Goal: Share content: Share content

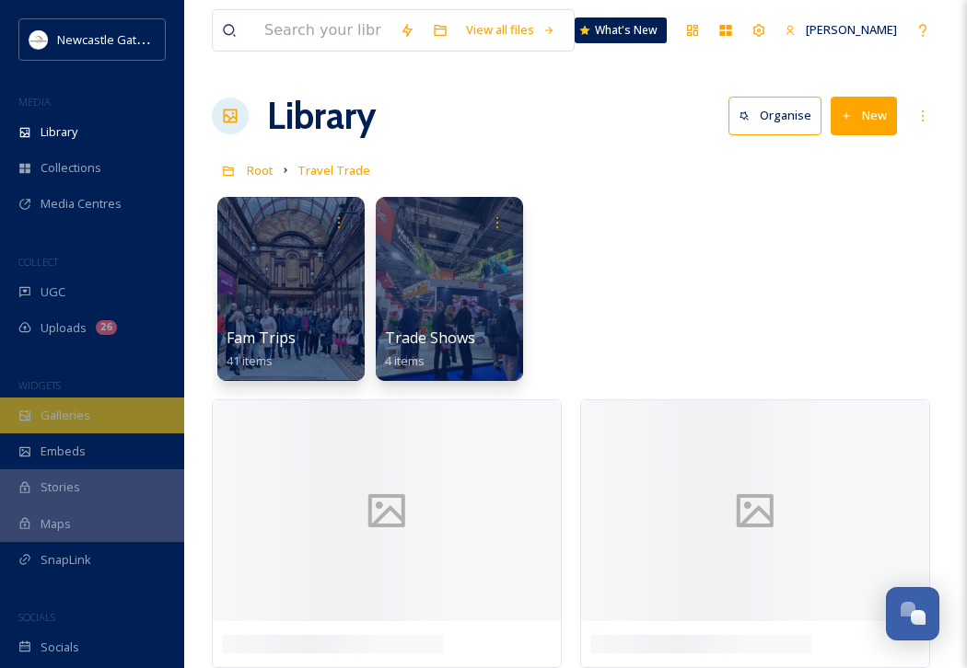
click at [53, 423] on span "Galleries" at bounding box center [66, 415] width 50 height 17
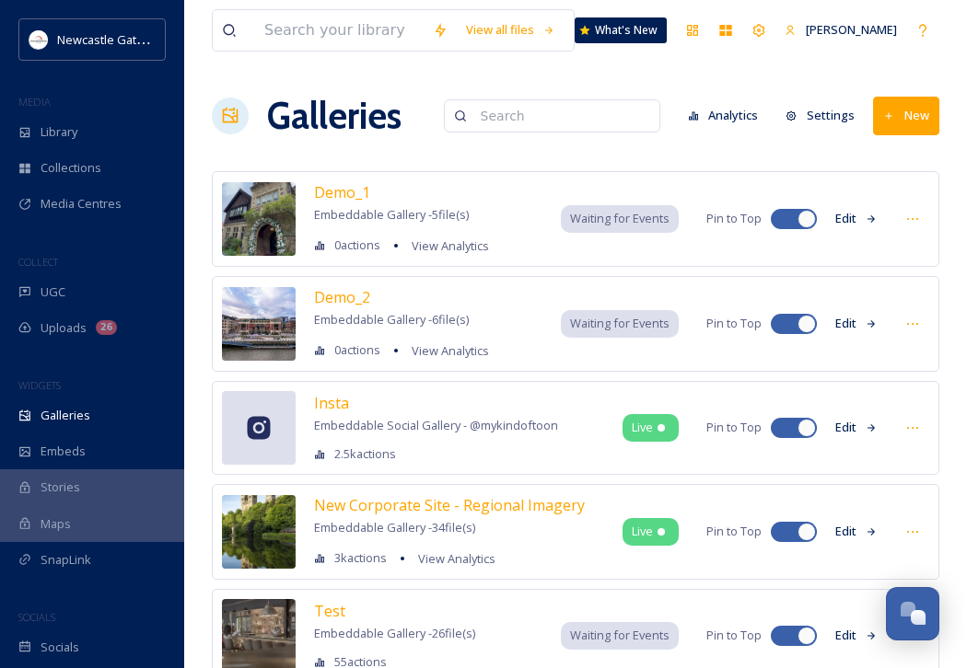
click at [903, 126] on button "New" at bounding box center [906, 116] width 66 height 38
click at [909, 161] on span "Gallery" at bounding box center [909, 158] width 39 height 17
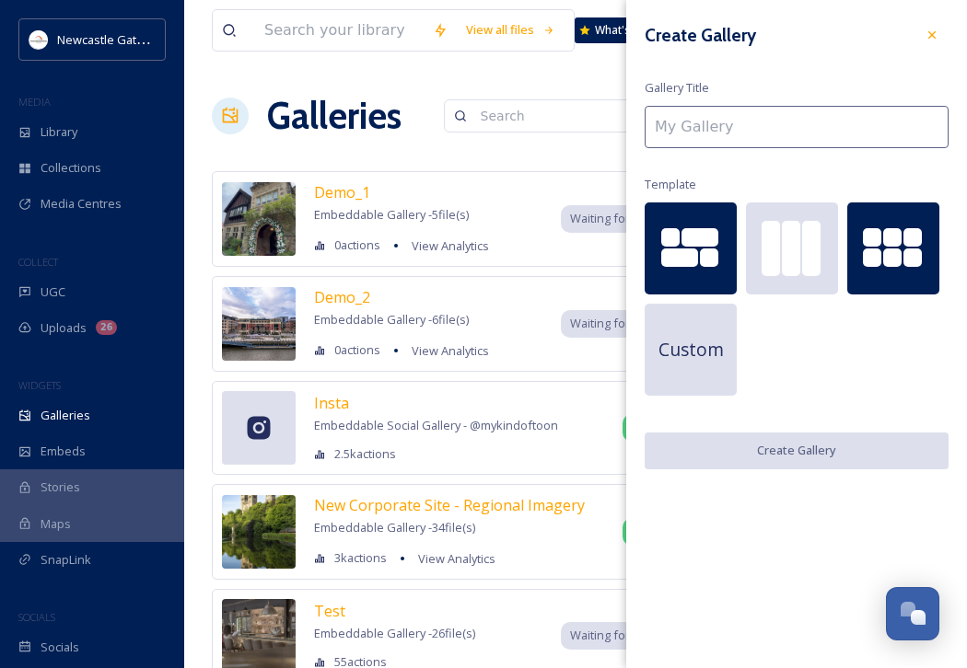
click at [875, 242] on div at bounding box center [872, 237] width 18 height 18
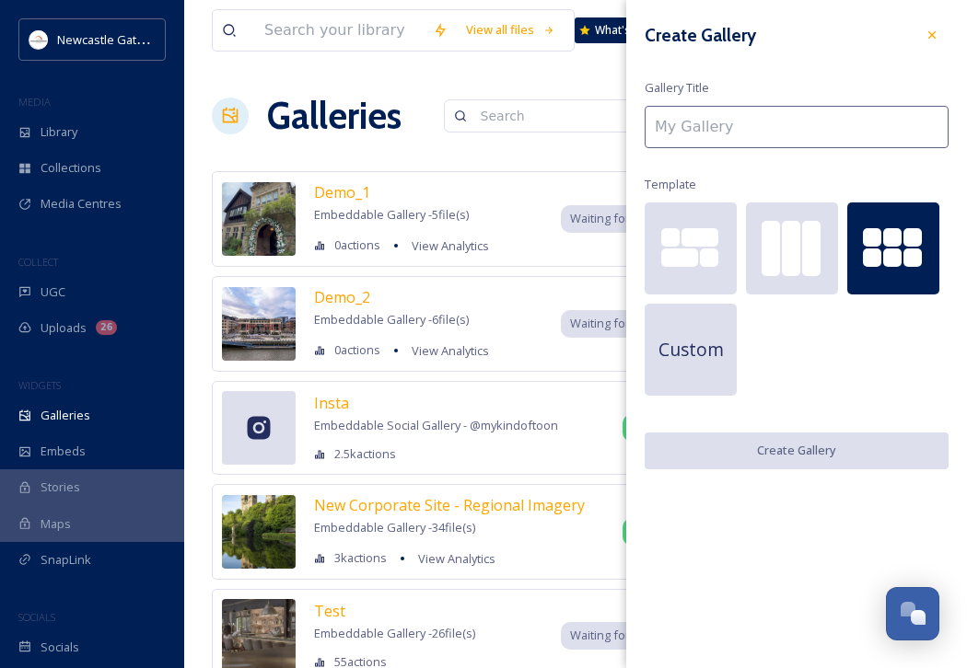
click at [701, 124] on input at bounding box center [796, 127] width 304 height 42
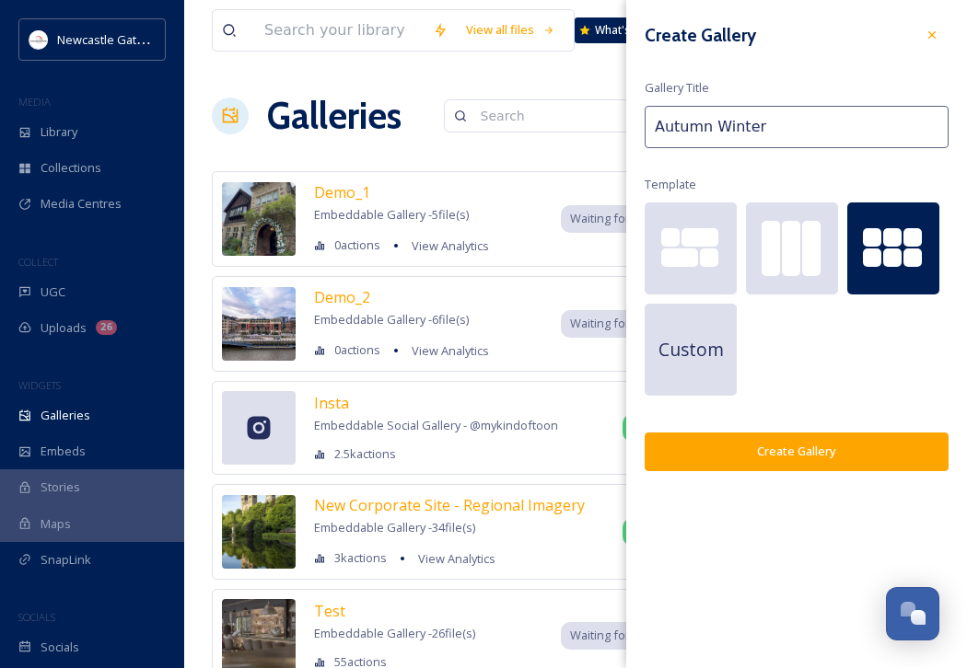
type input "Autumn Winter"
click at [747, 437] on button "Create Gallery" at bounding box center [796, 452] width 304 height 38
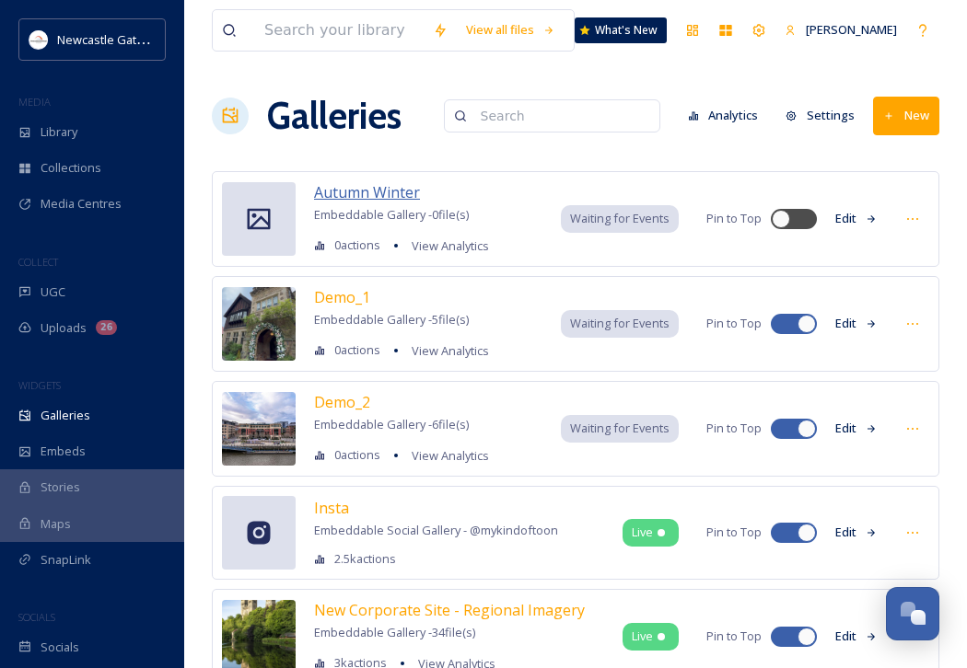
click at [387, 191] on span "Autumn Winter" at bounding box center [367, 192] width 106 height 20
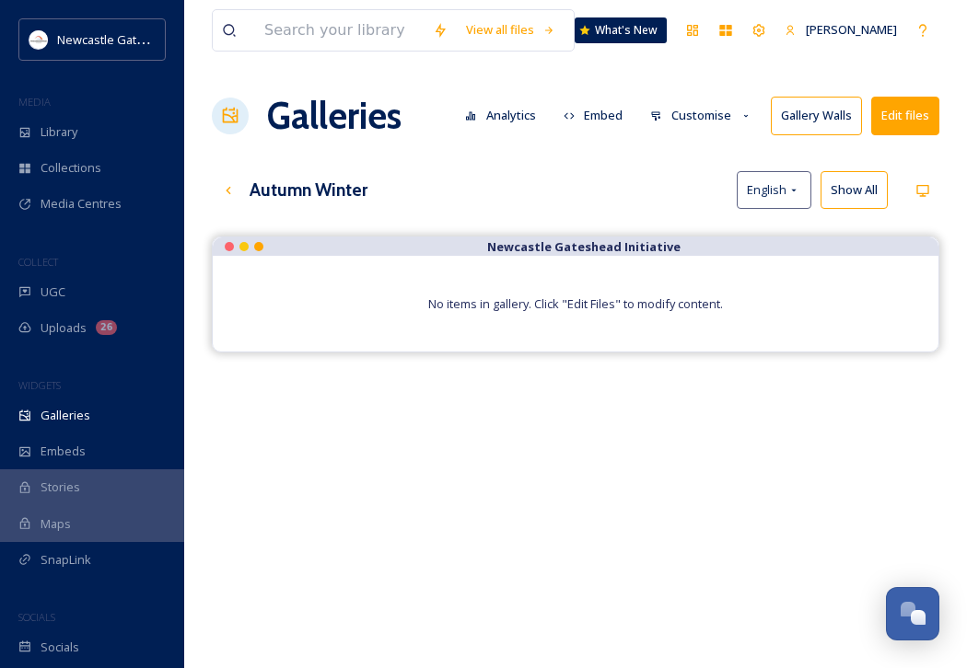
click at [909, 116] on button "Edit files" at bounding box center [905, 116] width 68 height 38
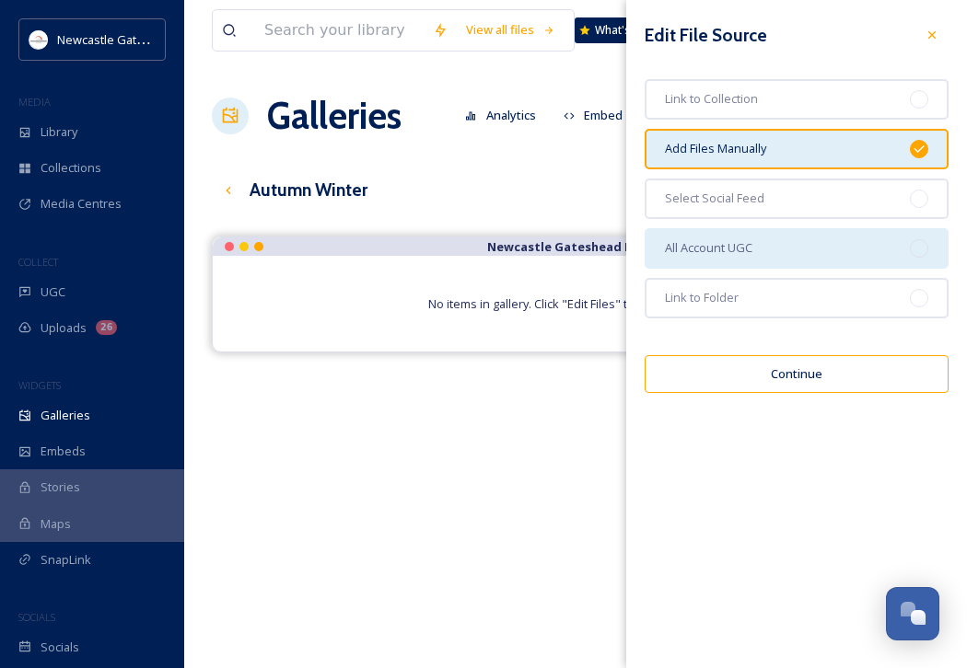
click at [843, 247] on div "All Account UGC" at bounding box center [796, 248] width 304 height 41
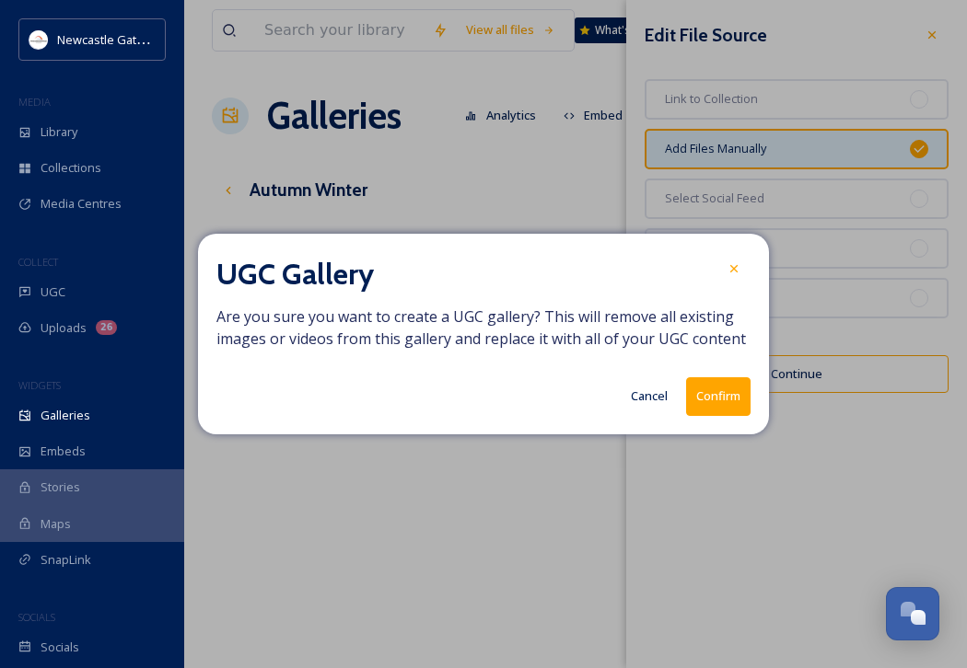
click at [720, 398] on button "Confirm" at bounding box center [718, 396] width 64 height 38
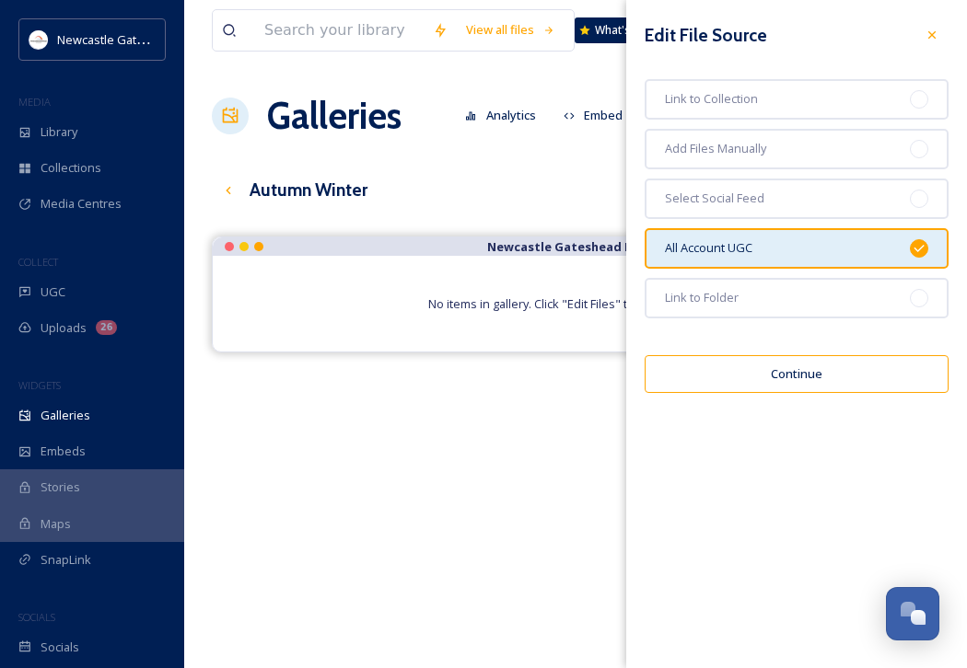
click at [759, 383] on button "Continue" at bounding box center [796, 374] width 304 height 38
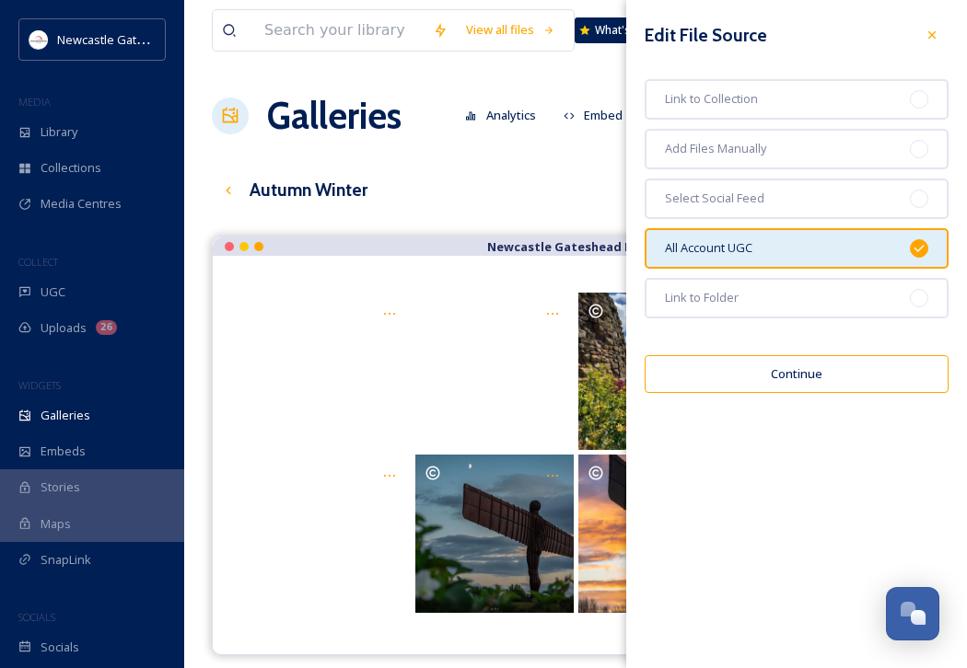
click at [543, 173] on div "Autumn Winter English Show All" at bounding box center [575, 190] width 727 height 38
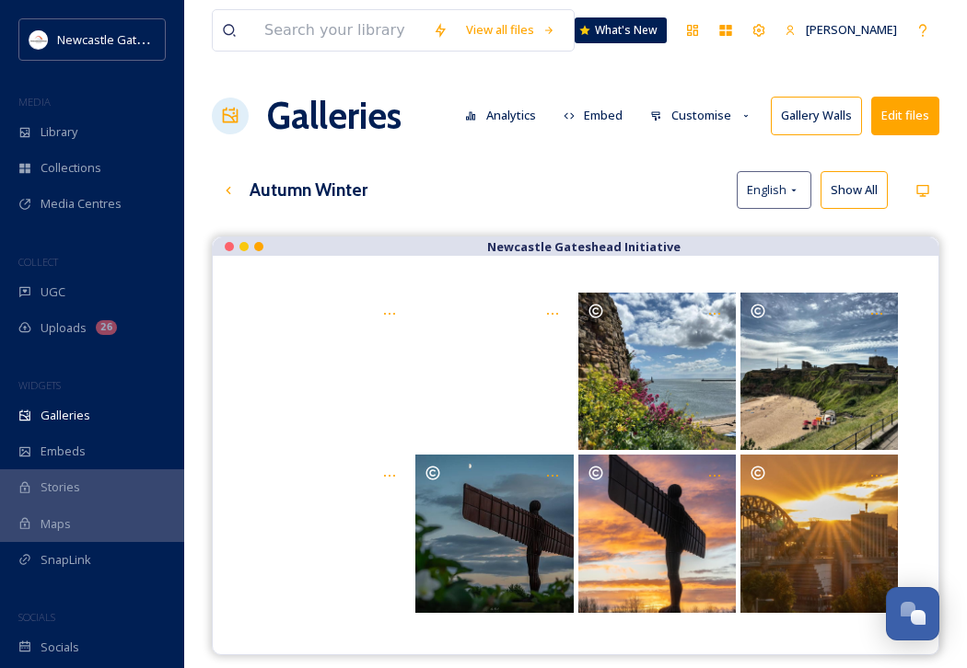
click at [931, 504] on div at bounding box center [575, 455] width 725 height 399
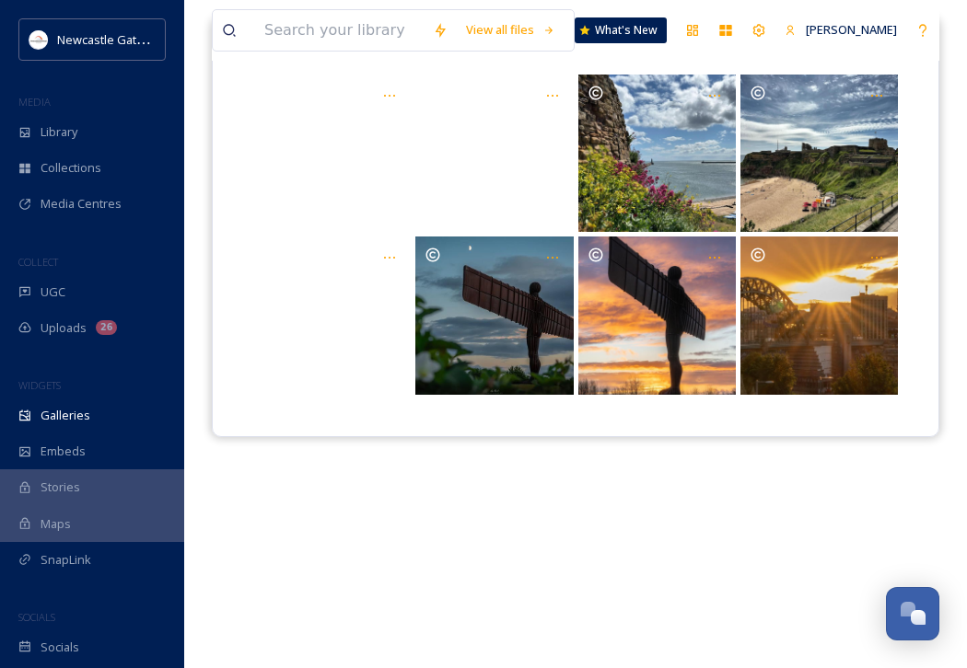
scroll to position [221, 0]
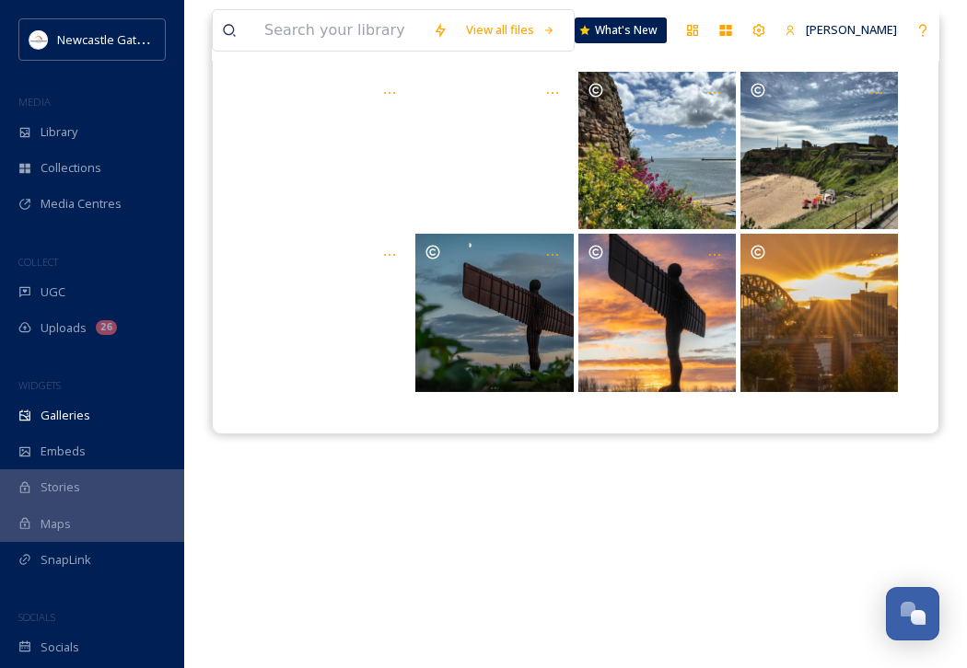
click at [934, 119] on div at bounding box center [575, 234] width 725 height 399
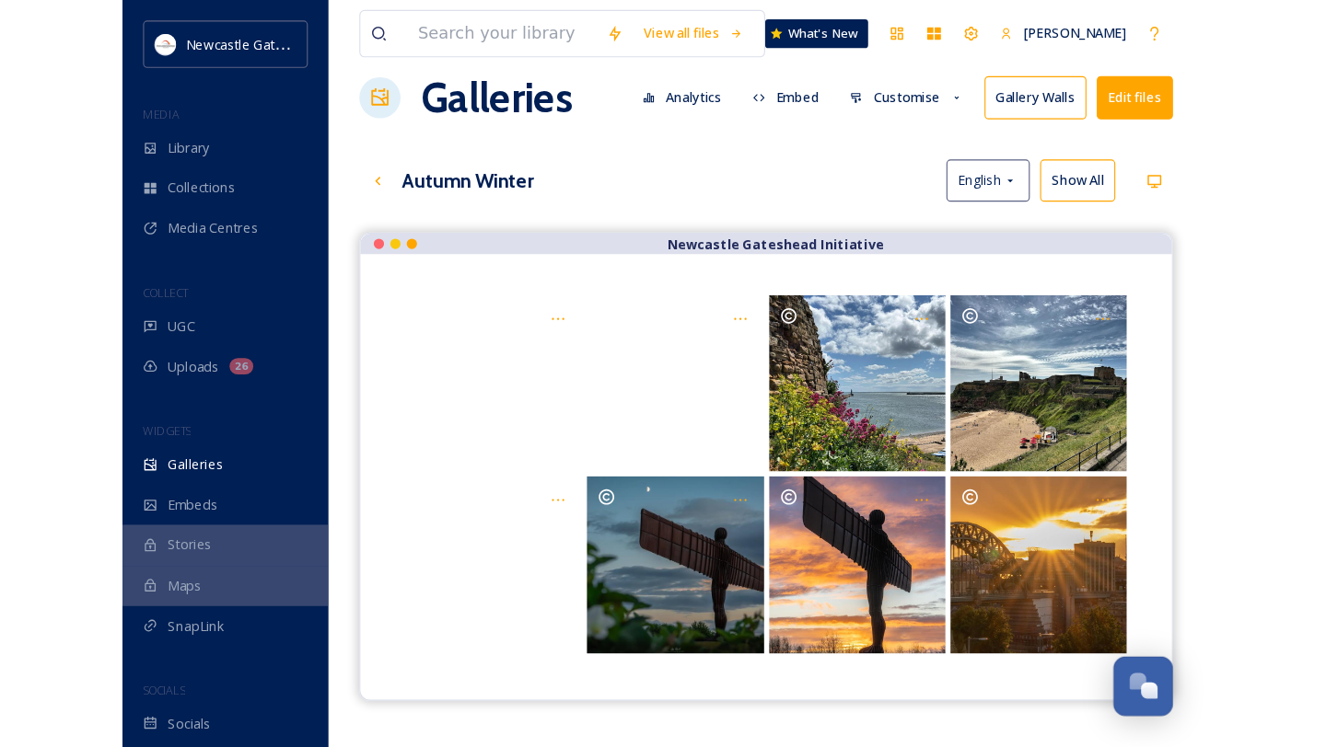
scroll to position [0, 0]
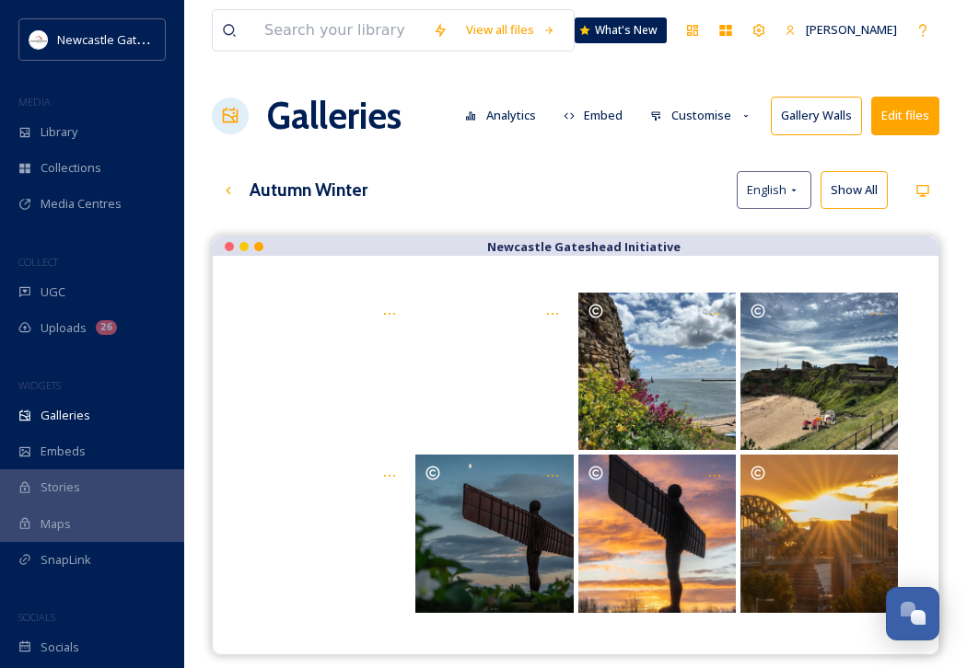
click at [603, 122] on button "Embed" at bounding box center [593, 116] width 78 height 36
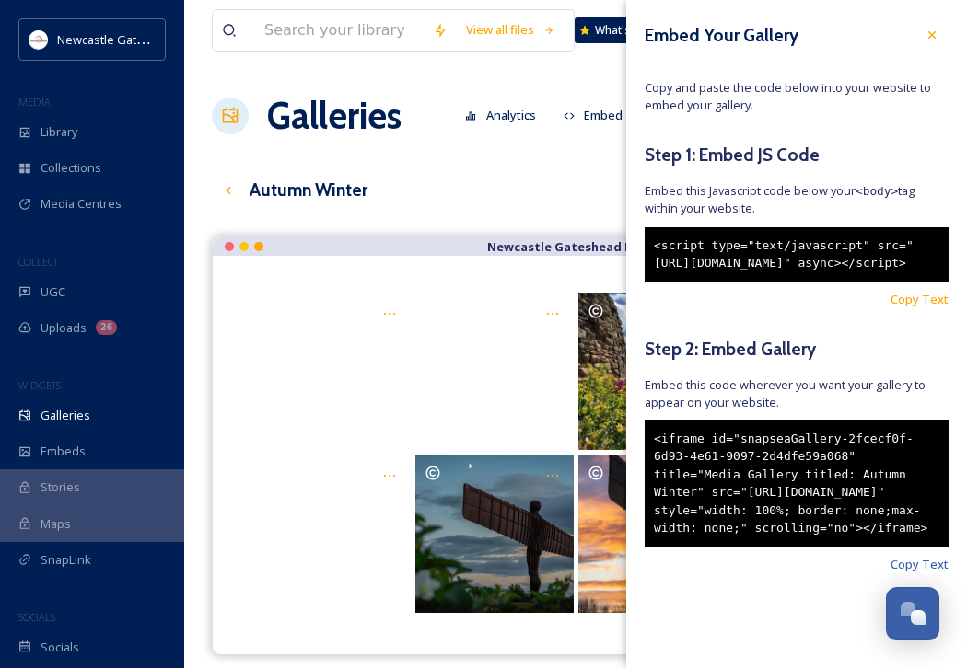
click at [908, 573] on span "Copy Text" at bounding box center [919, 564] width 58 height 17
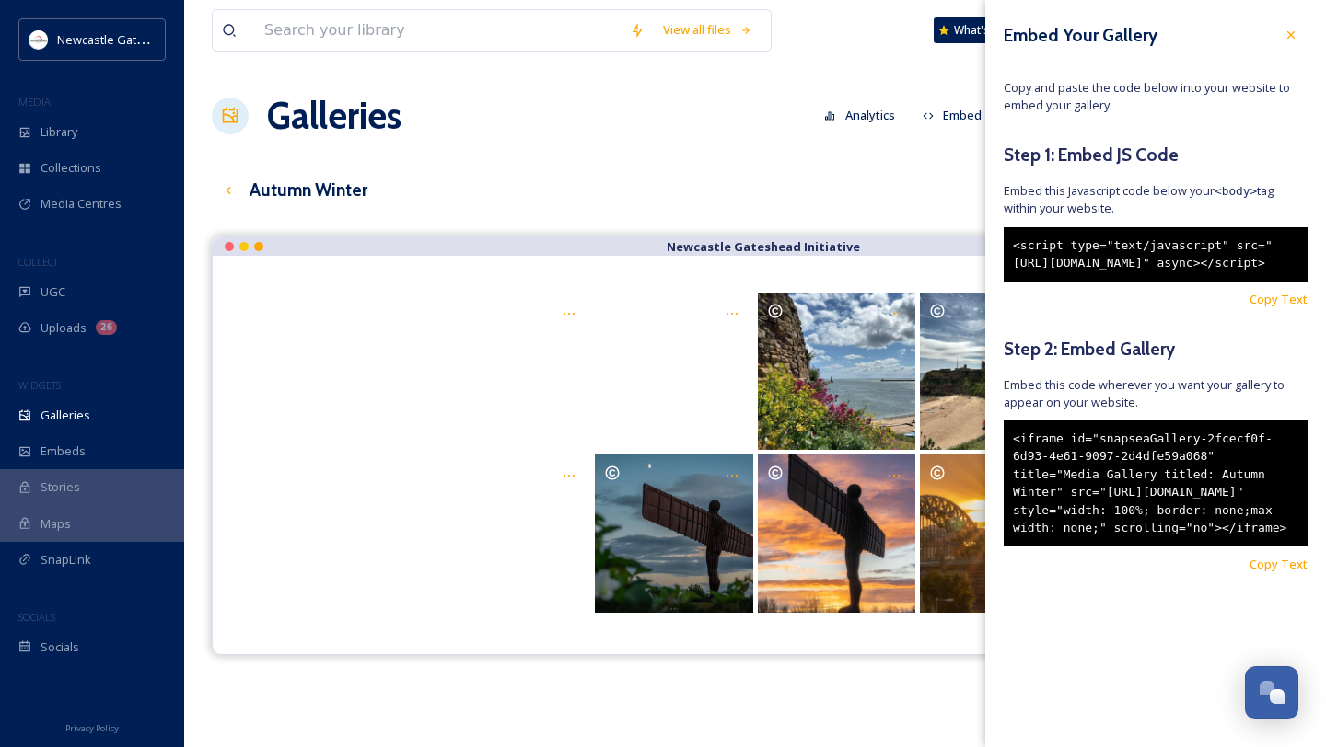
scroll to position [555, 0]
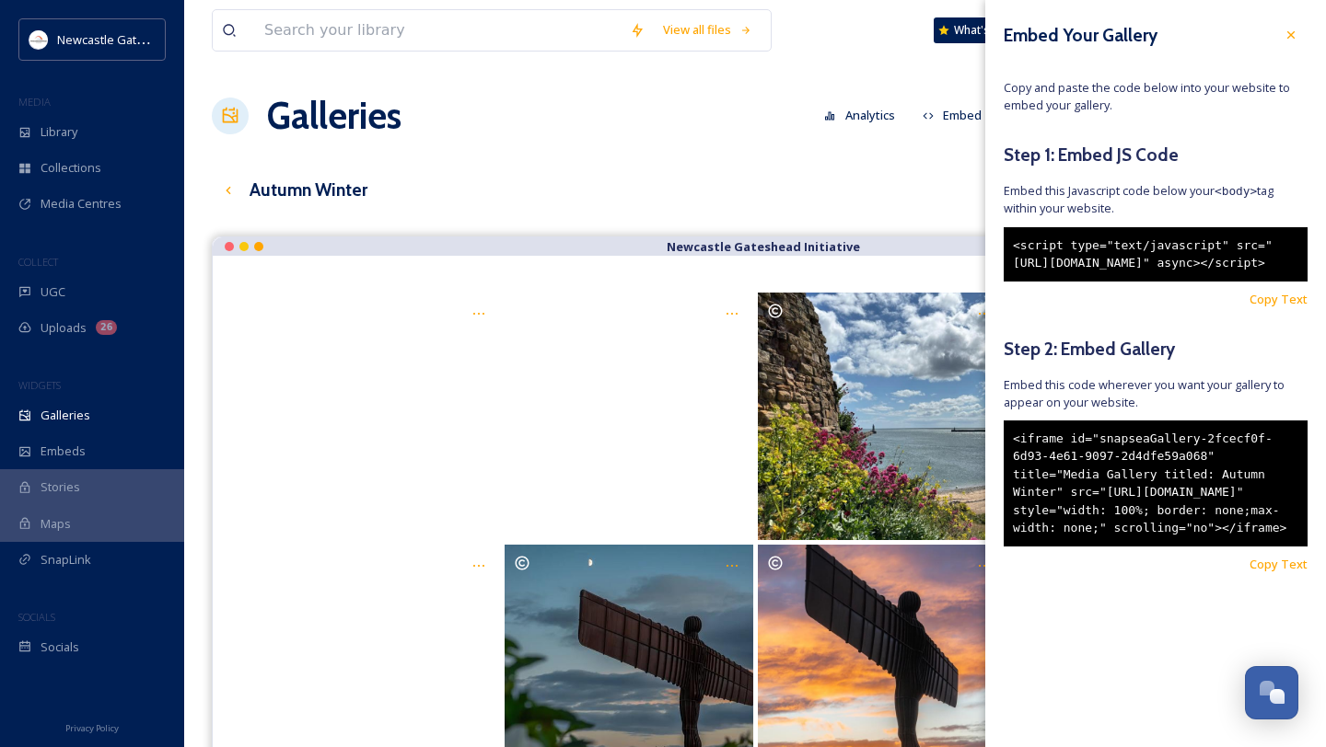
drag, startPoint x: 1049, startPoint y: 540, endPoint x: 1186, endPoint y: 540, distance: 136.2
click at [966, 540] on div "<iframe id="snapseaGallery-2fcecf0f-6d93-4e61-9097-2d4dfe59a068" title="Media G…" at bounding box center [1155, 484] width 304 height 126
drag, startPoint x: 1048, startPoint y: 543, endPoint x: 1252, endPoint y: 568, distance: 204.9
click at [966, 547] on div "<iframe id="snapseaGallery-2fcecf0f-6d93-4e61-9097-2d4dfe59a068" title="Media G…" at bounding box center [1155, 484] width 304 height 126
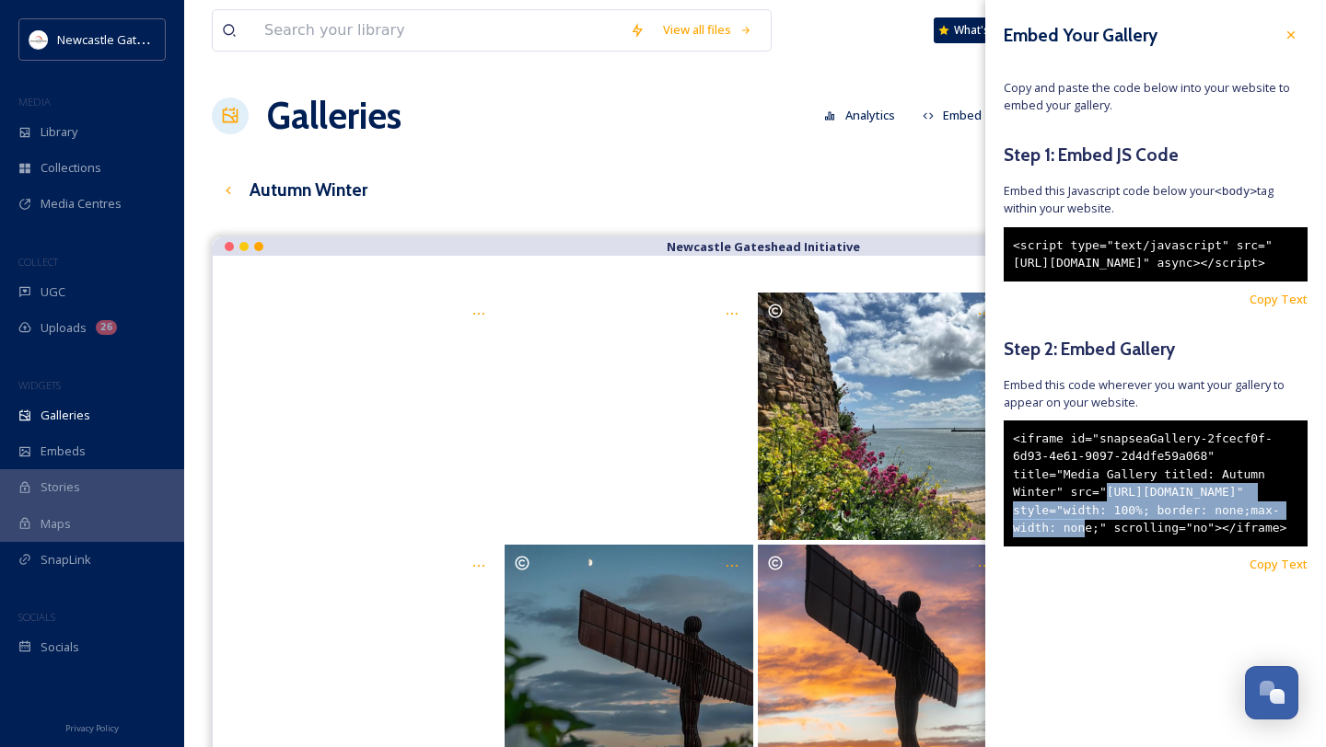
copy div "[URL][DOMAIN_NAME]"
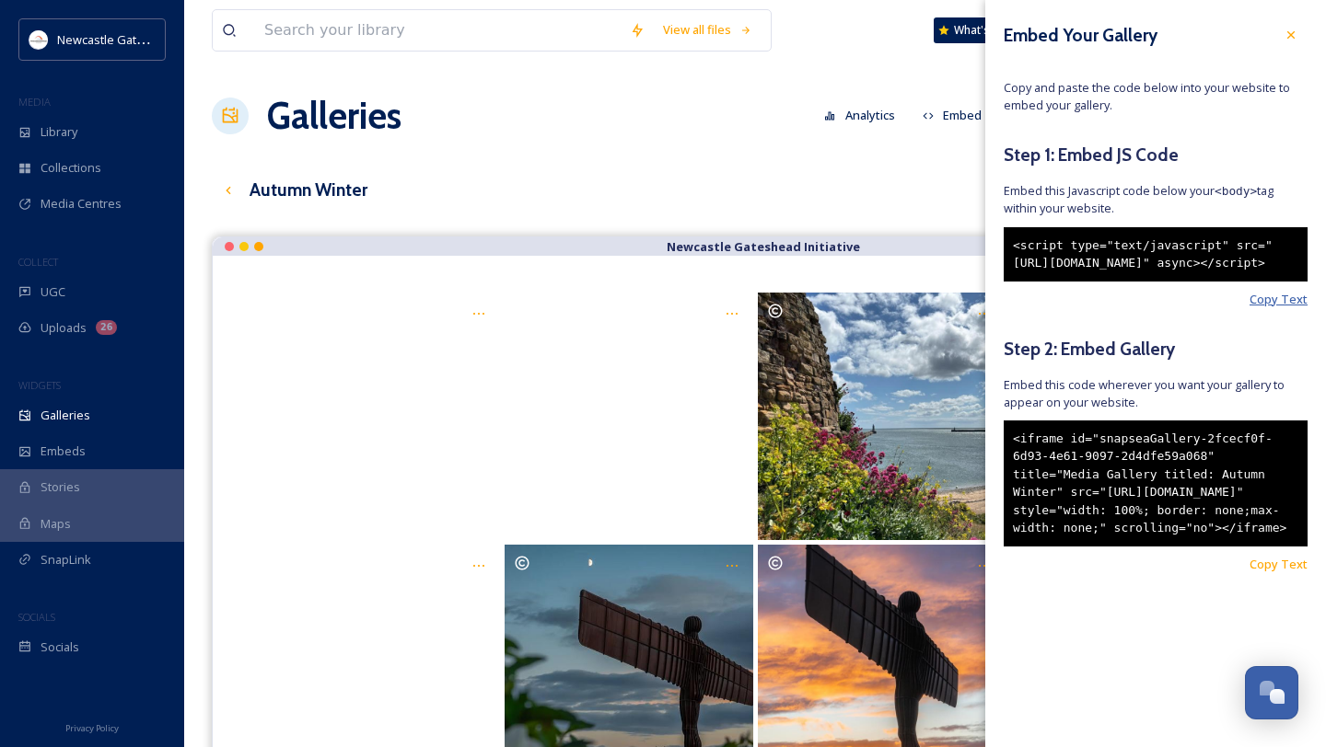
click at [966, 308] on span "Copy Text" at bounding box center [1278, 299] width 58 height 17
click at [966, 573] on span "Copy Text" at bounding box center [1278, 564] width 58 height 17
click at [966, 34] on icon at bounding box center [1290, 34] width 7 height 7
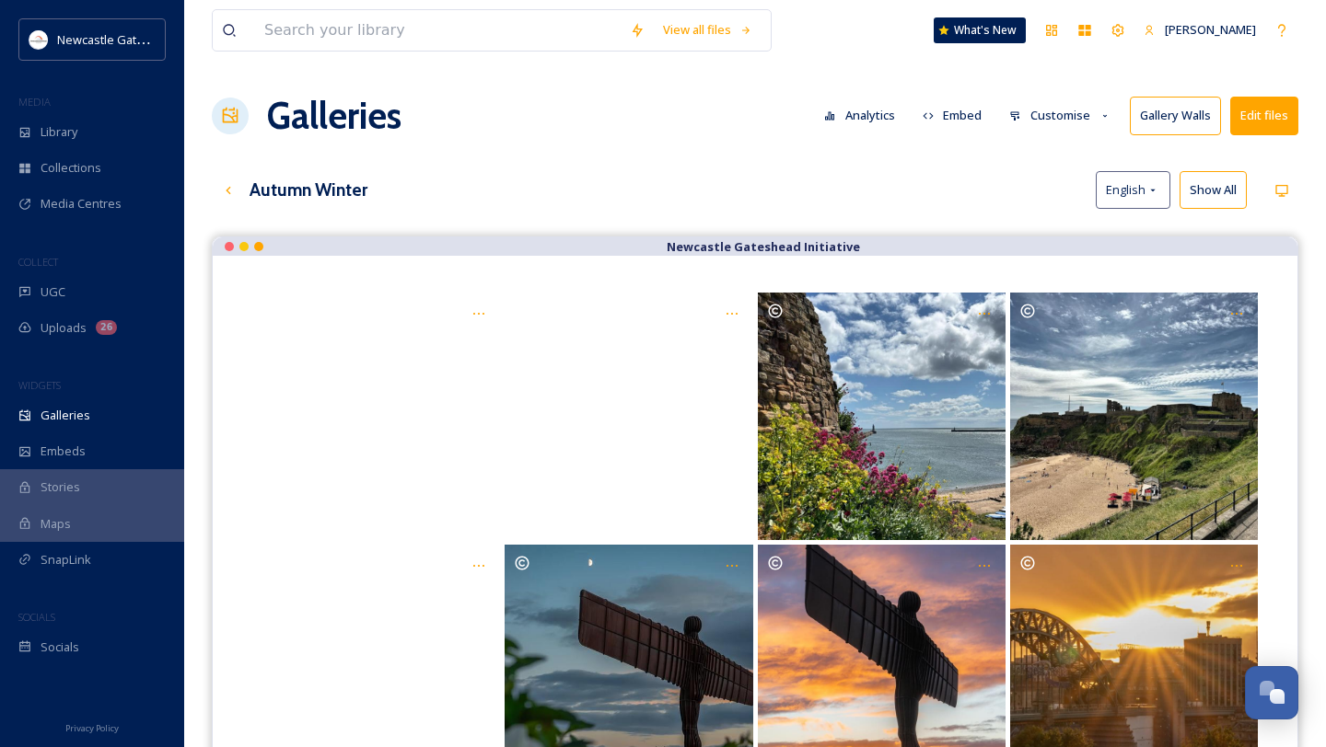
click at [966, 198] on div "Autumn Winter English Show All" at bounding box center [755, 190] width 1086 height 38
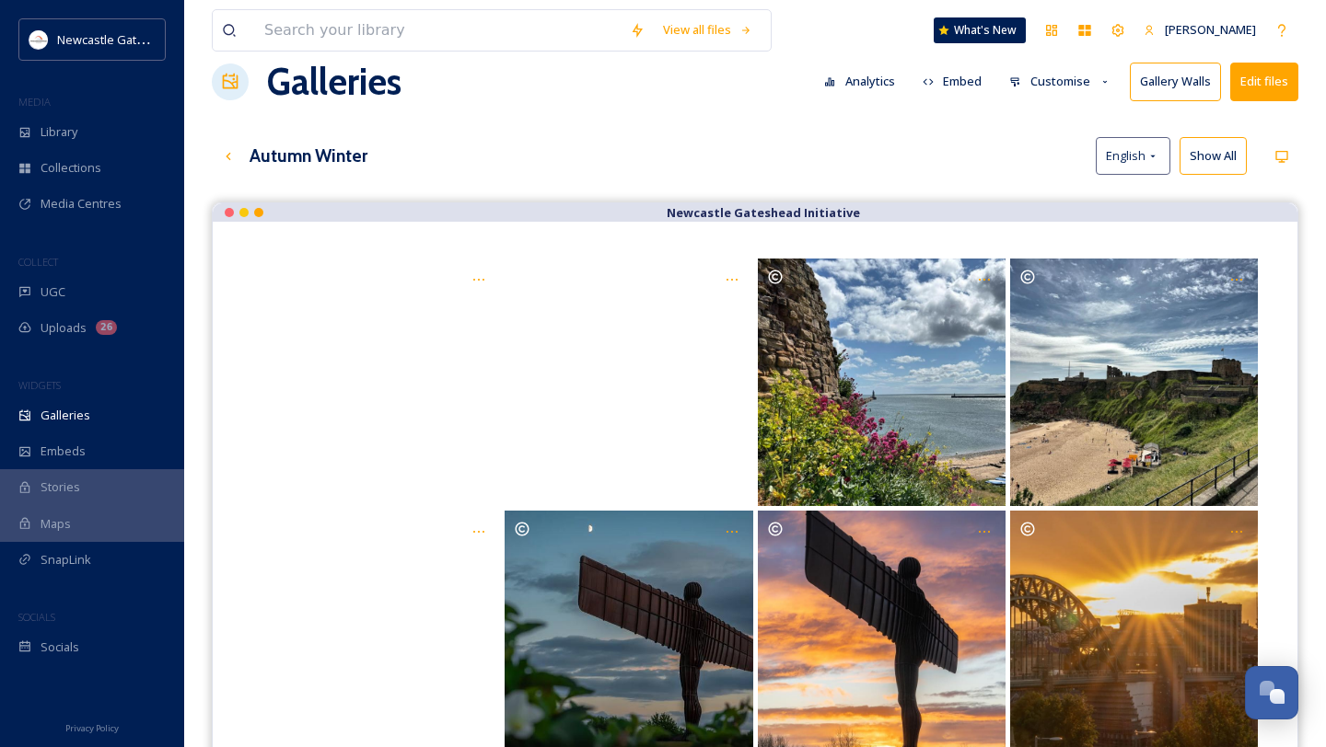
scroll to position [6, 0]
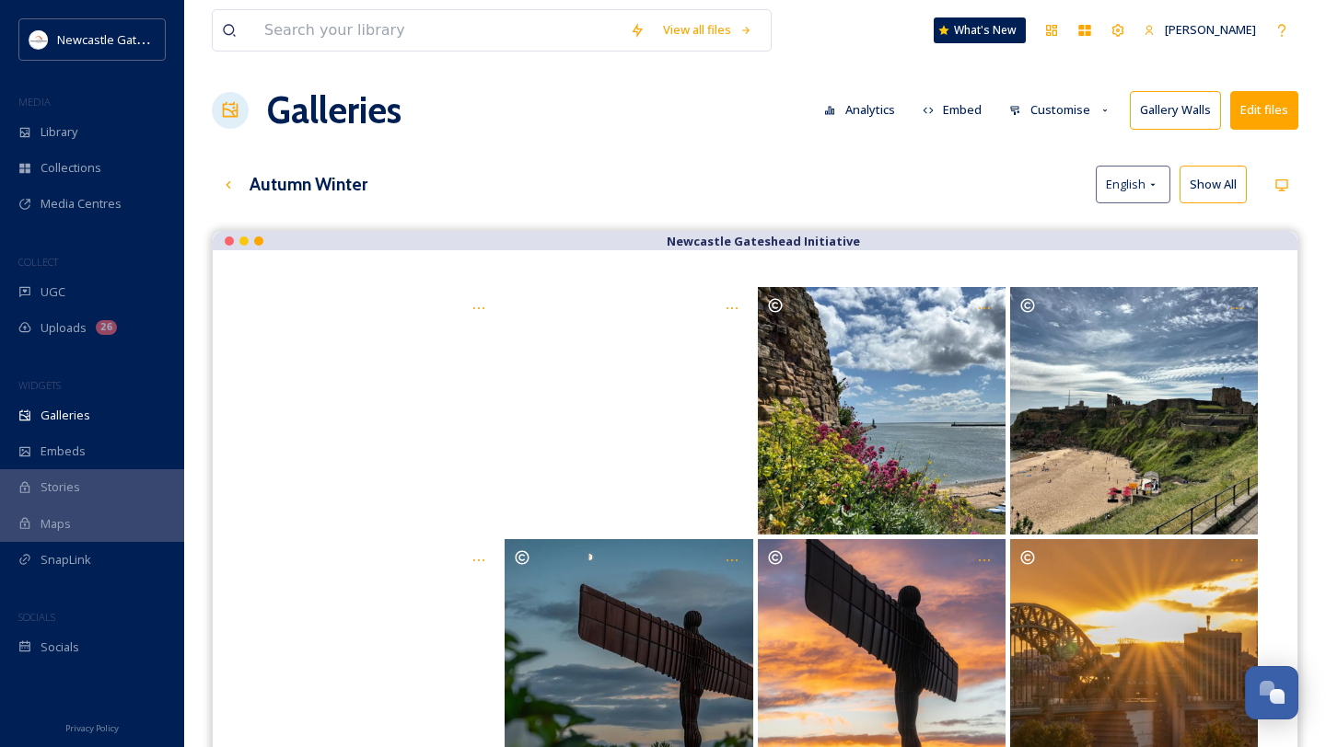
click at [966, 112] on button "Customise" at bounding box center [1060, 110] width 121 height 36
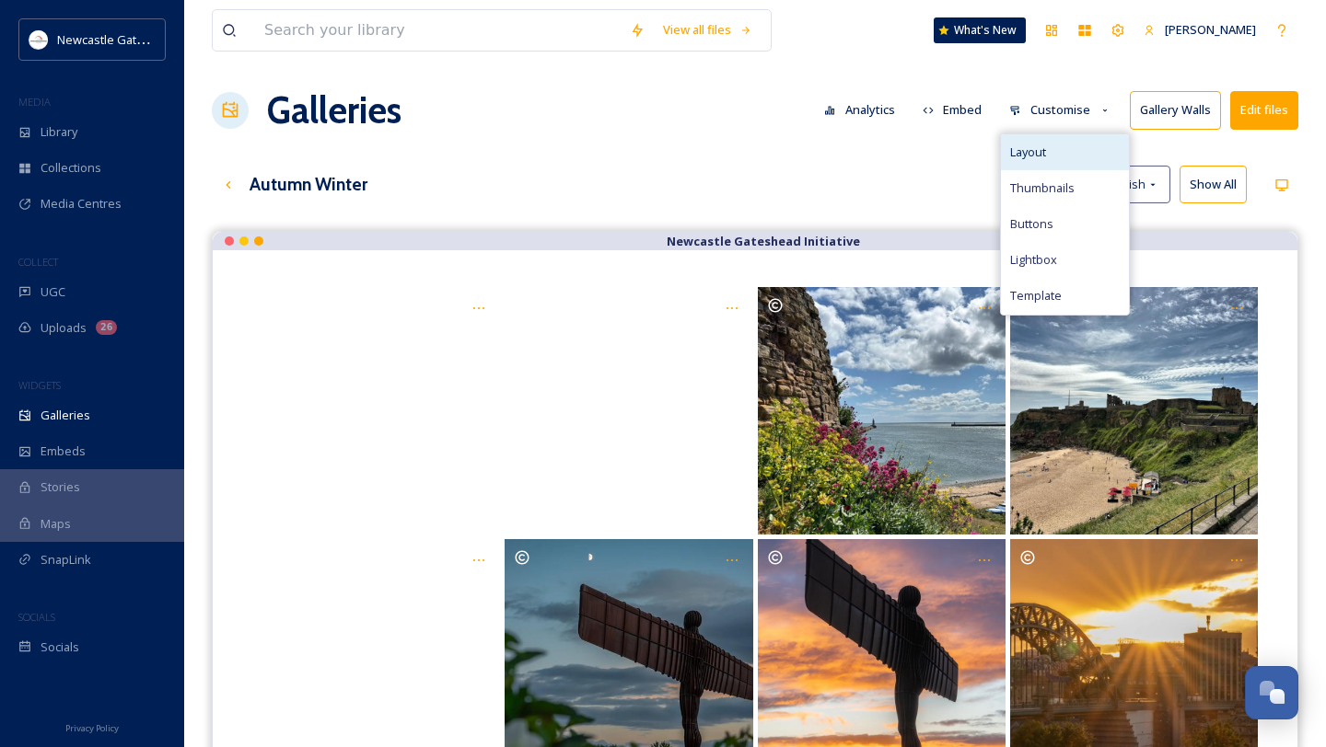
click at [966, 145] on span "Layout" at bounding box center [1028, 152] width 36 height 17
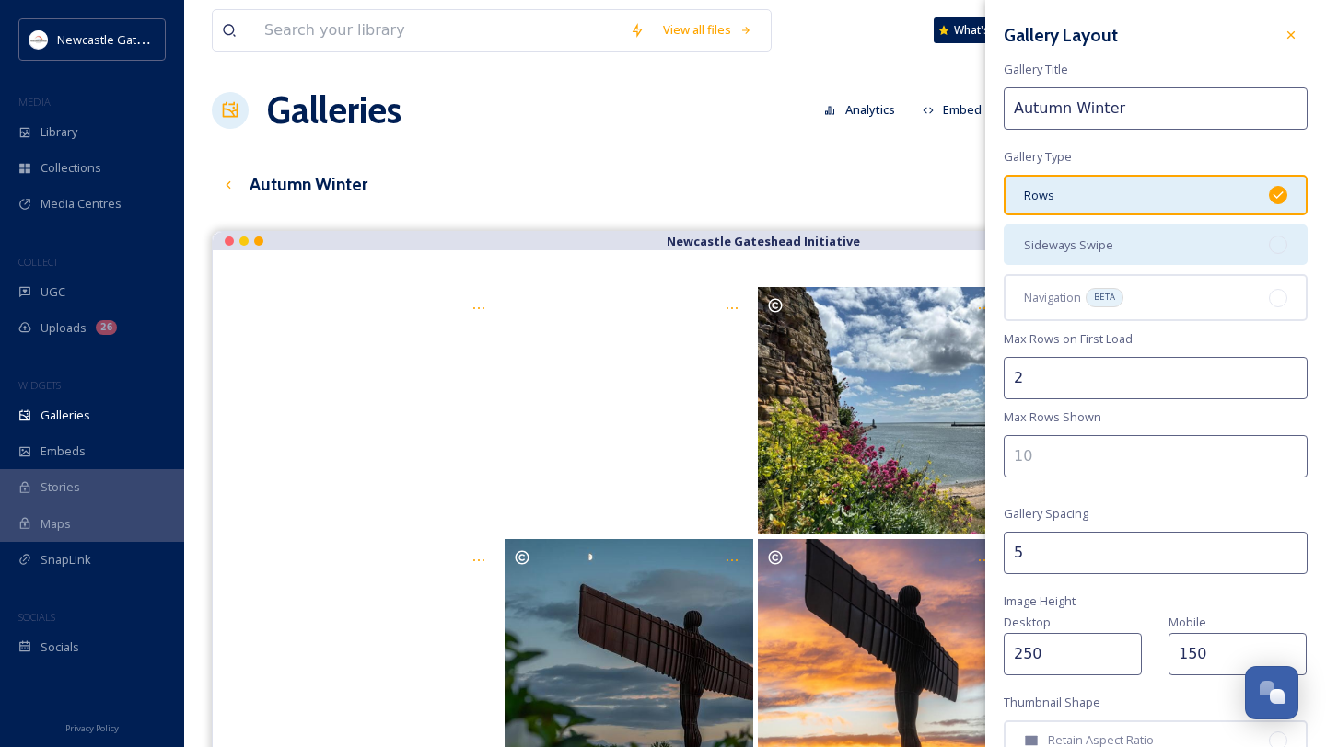
click at [966, 251] on span "Sideways Swipe" at bounding box center [1068, 245] width 89 height 17
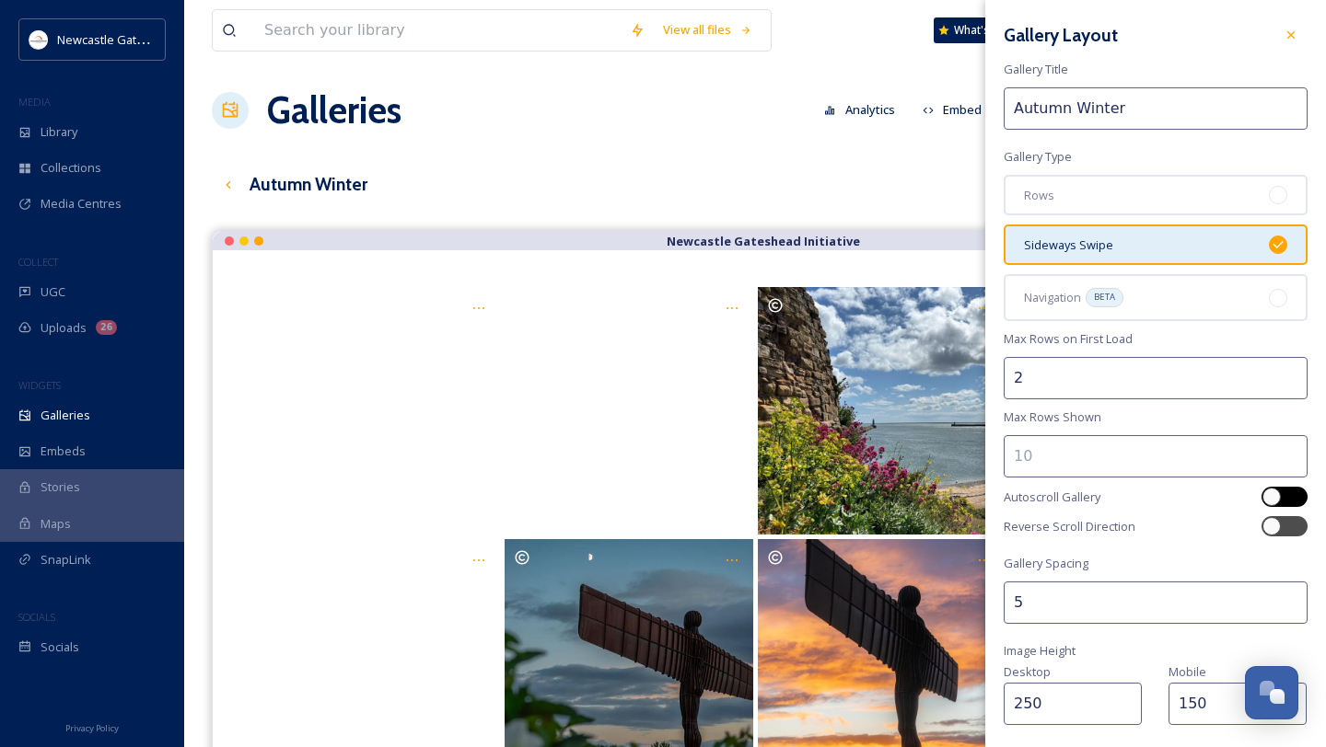
click at [966, 494] on div at bounding box center [1271, 497] width 18 height 18
checkbox input "true"
click at [966, 527] on div at bounding box center [1271, 526] width 18 height 18
checkbox input "true"
click at [966, 636] on div "Gallery Layout Gallery Title Autumn Winter Gallery Type Rows Sideways Swipe Nav…" at bounding box center [1155, 558] width 341 height 1116
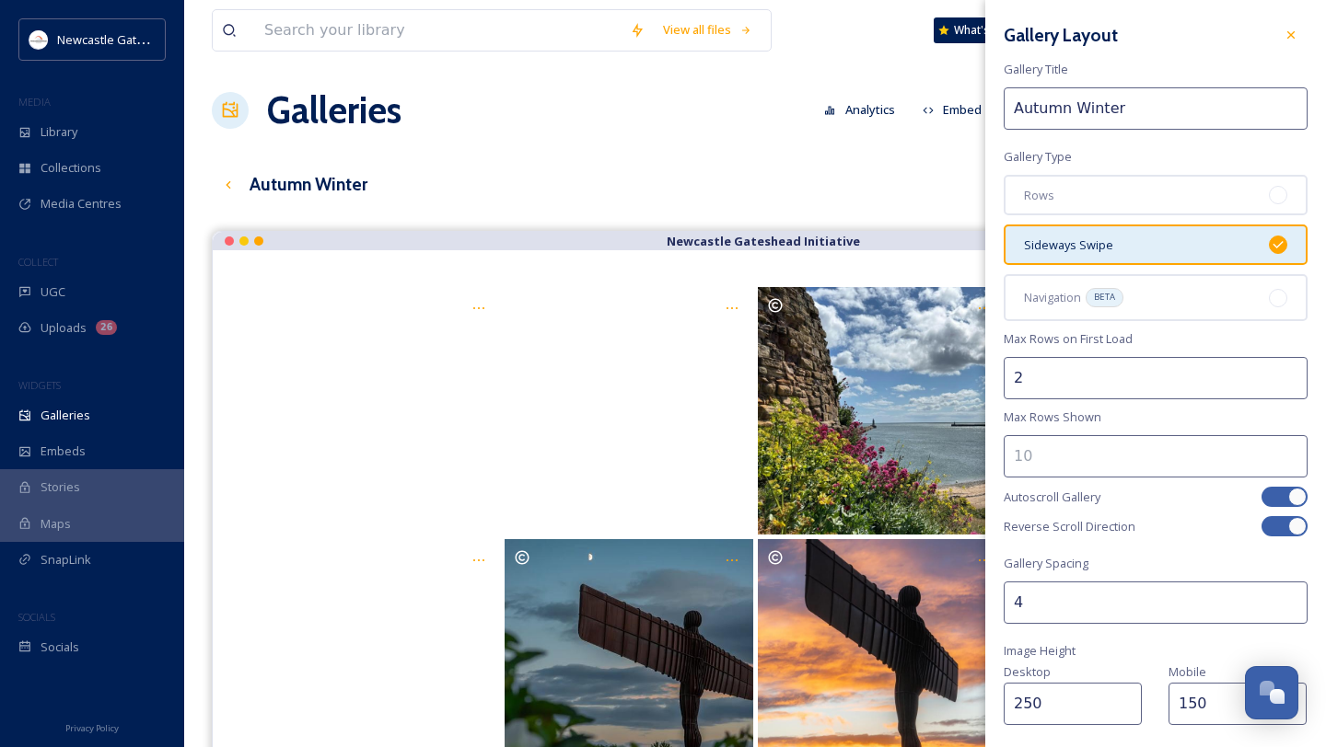
type input "3"
drag, startPoint x: 1238, startPoint y: 638, endPoint x: 1222, endPoint y: 747, distance: 109.9
click at [966, 636] on div "Gallery Layout Gallery Title Autumn Winter Gallery Type Rows Sideways Swipe Nav…" at bounding box center [1155, 558] width 341 height 1116
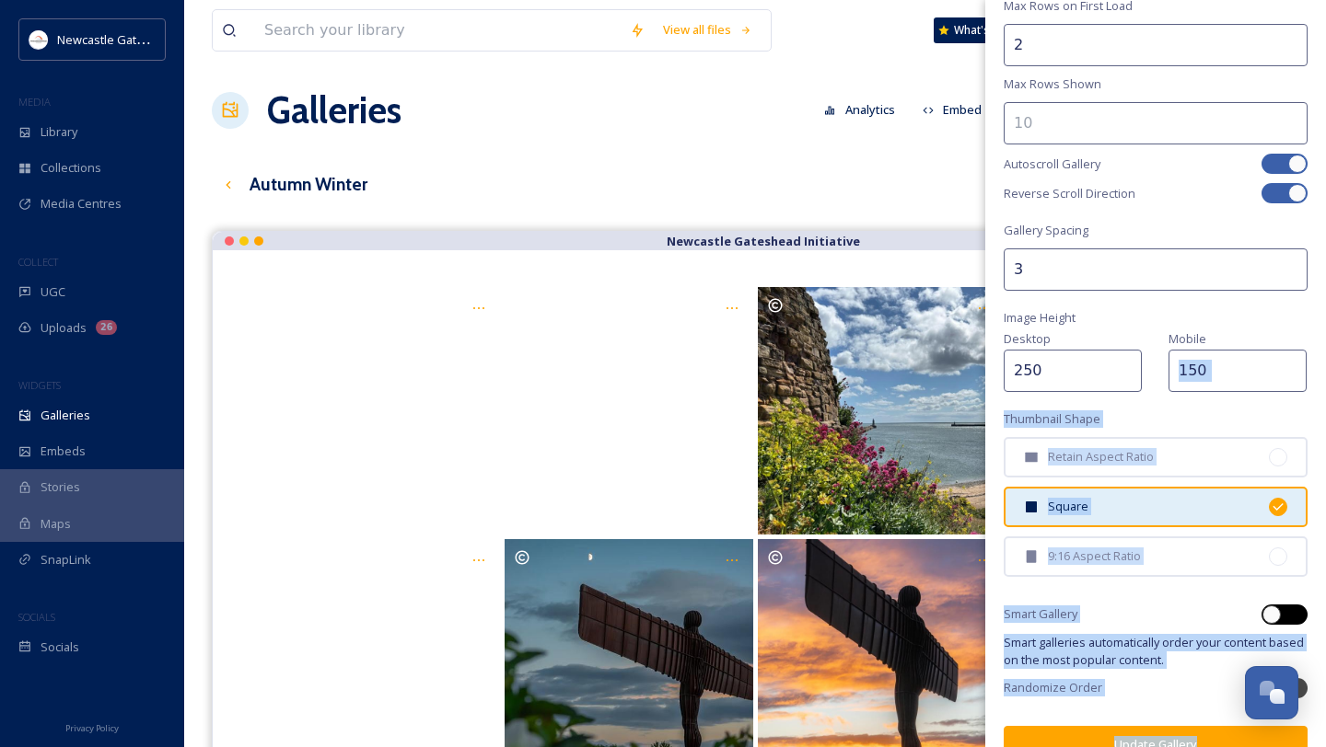
scroll to position [363, 0]
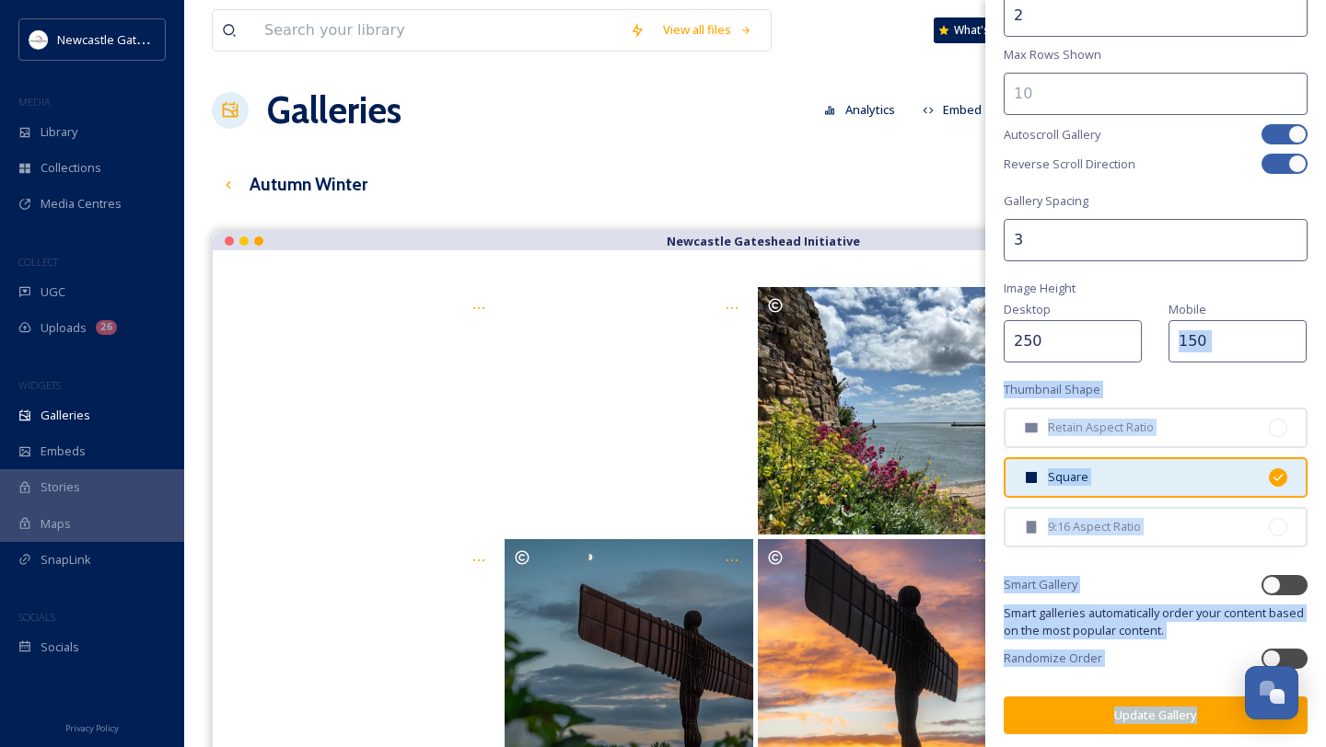
drag, startPoint x: 1316, startPoint y: 735, endPoint x: 1293, endPoint y: 744, distance: 24.5
click at [966, 636] on div "Gallery Layout Gallery Title Autumn Winter Gallery Type Rows Sideways Swipe Nav…" at bounding box center [1155, 195] width 341 height 1116
click at [966, 577] on div at bounding box center [1271, 585] width 18 height 18
checkbox input "true"
click at [966, 636] on button "Update Gallery" at bounding box center [1155, 716] width 304 height 38
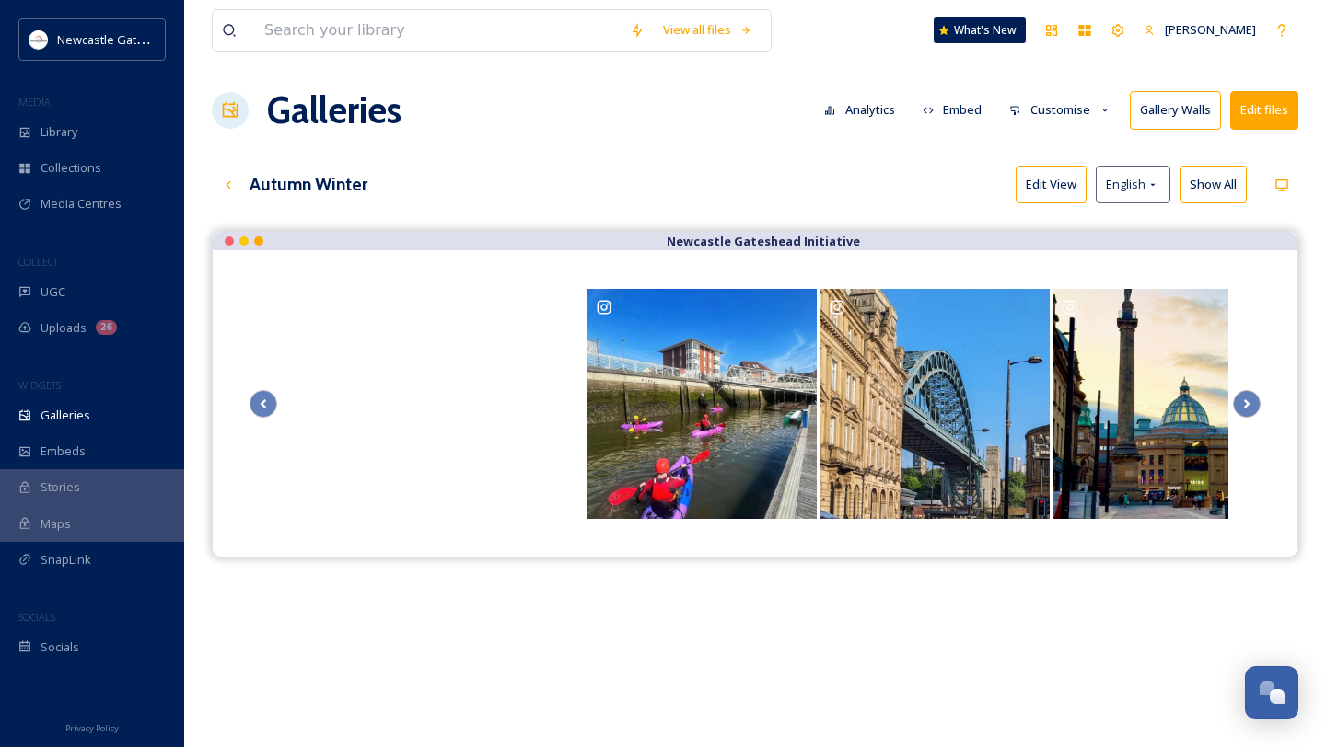
click at [966, 110] on button "Customise" at bounding box center [1060, 110] width 121 height 36
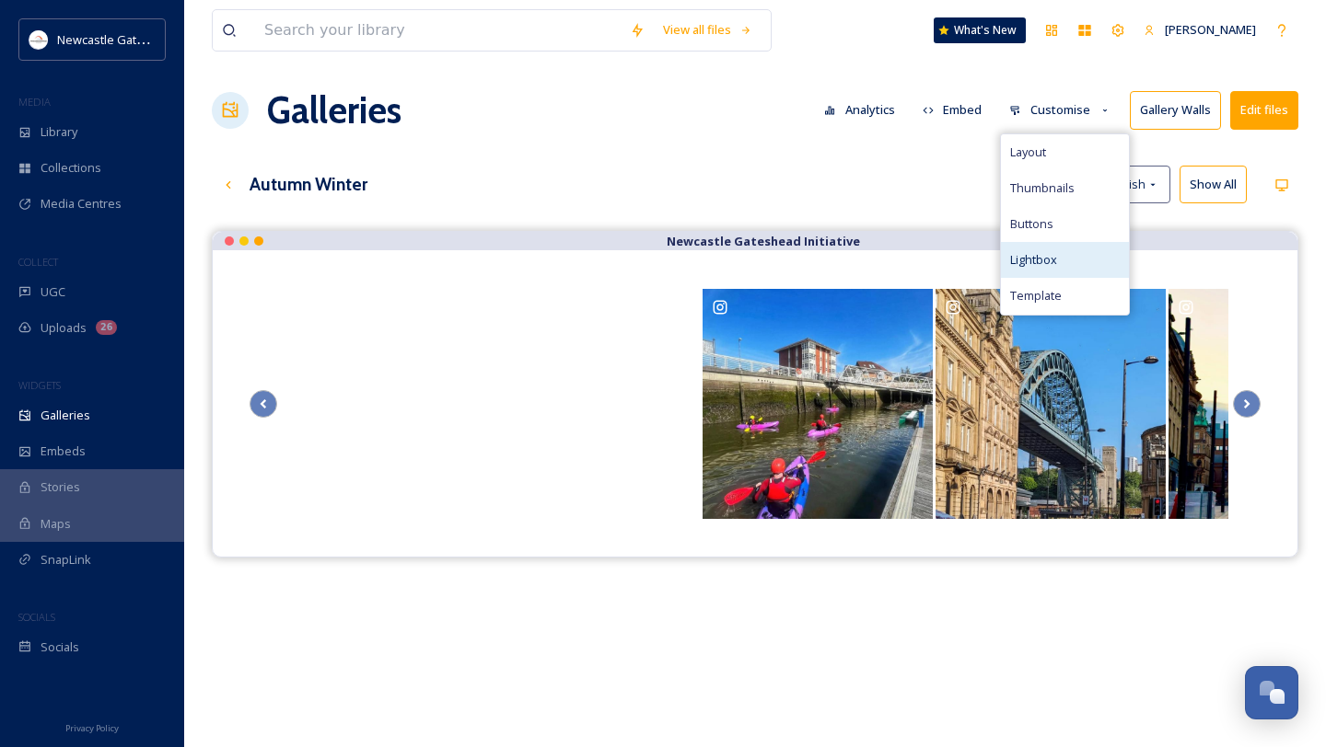
click at [966, 262] on span "Lightbox" at bounding box center [1033, 259] width 47 height 17
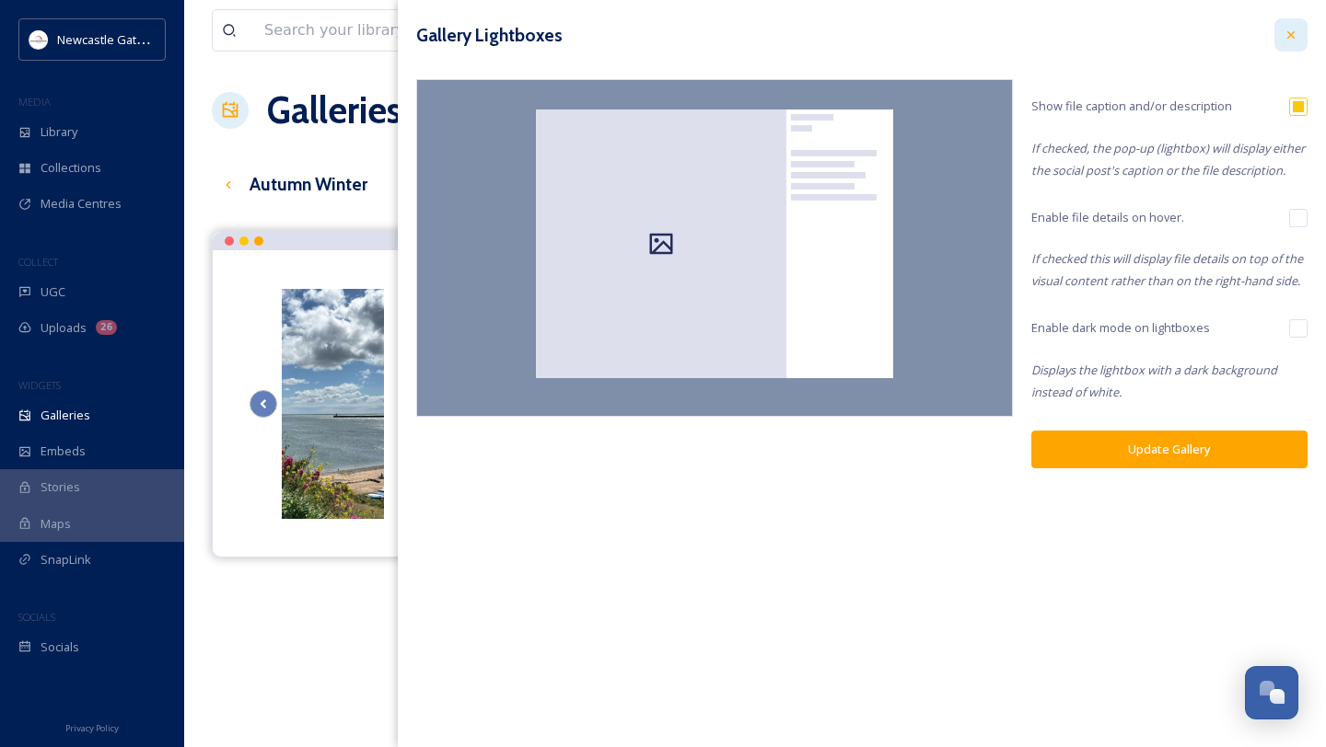
click at [966, 39] on icon at bounding box center [1290, 35] width 15 height 15
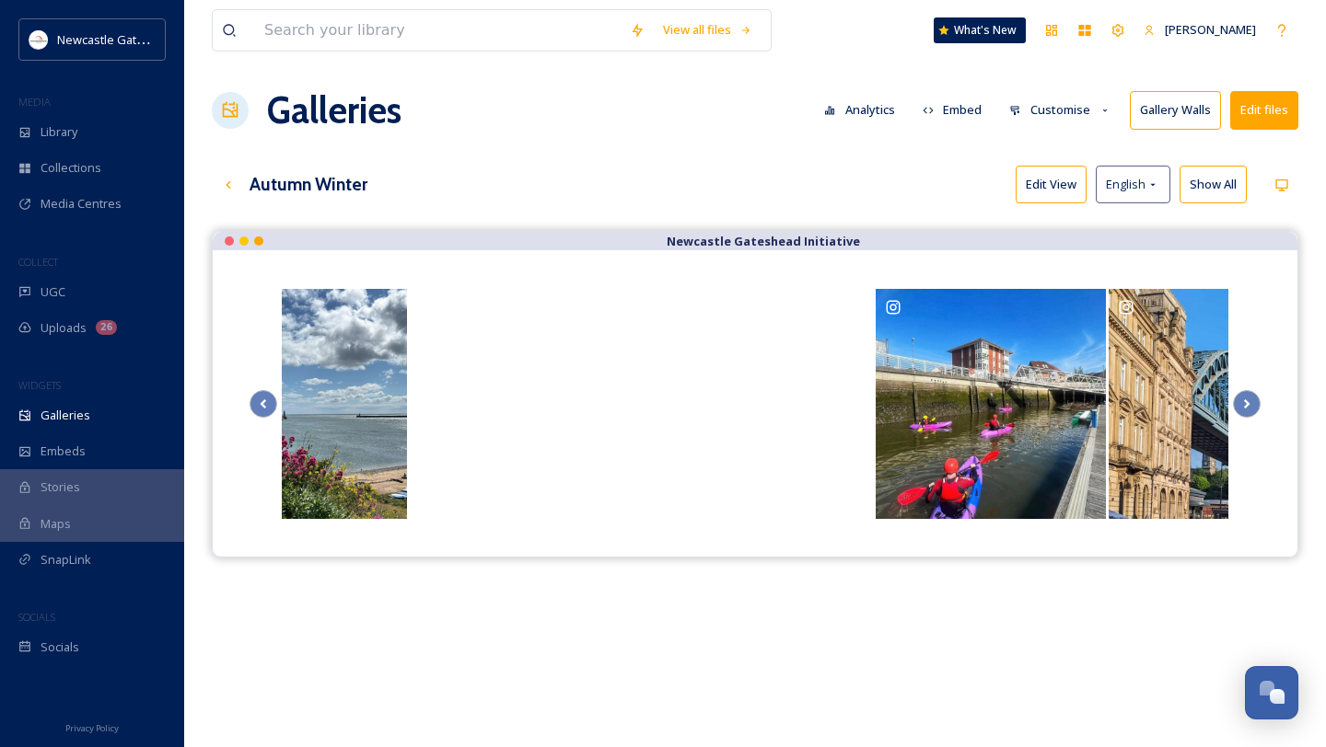
click at [966, 113] on button "Customise" at bounding box center [1060, 110] width 121 height 36
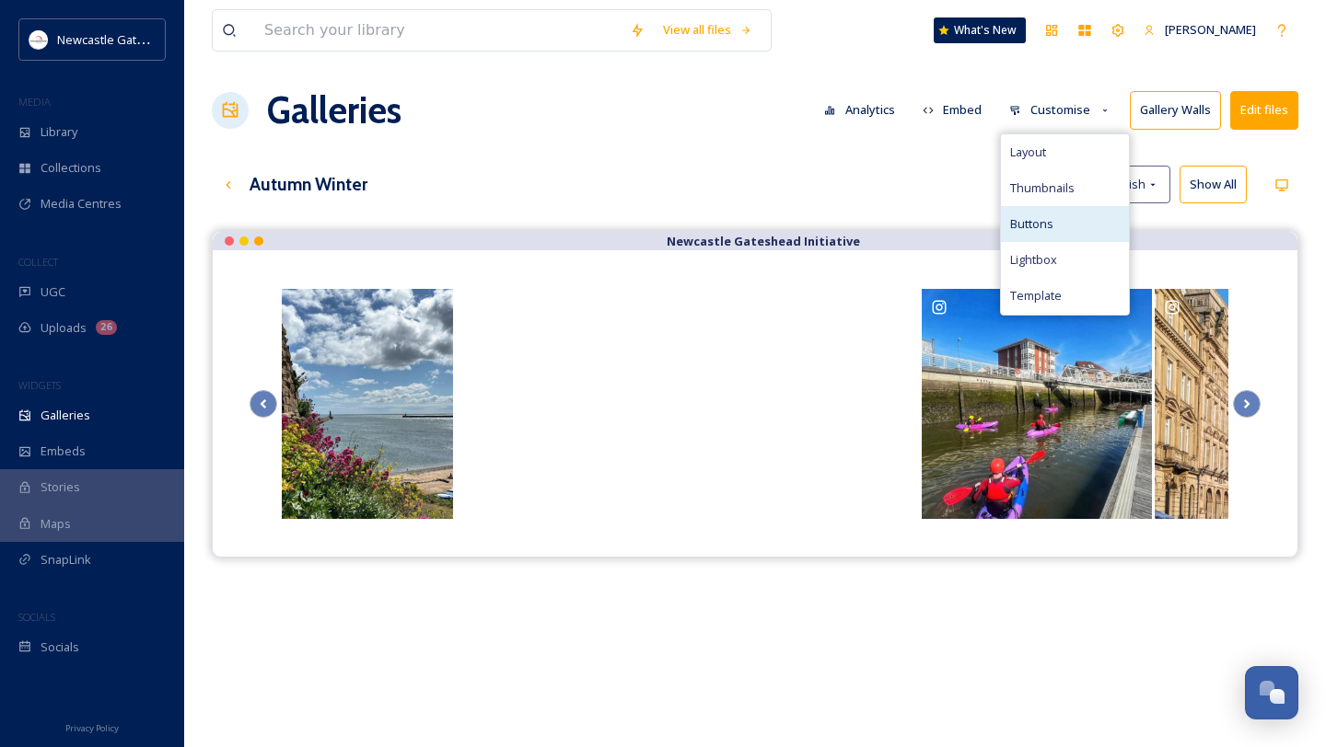
click at [966, 221] on span "Buttons" at bounding box center [1031, 223] width 43 height 17
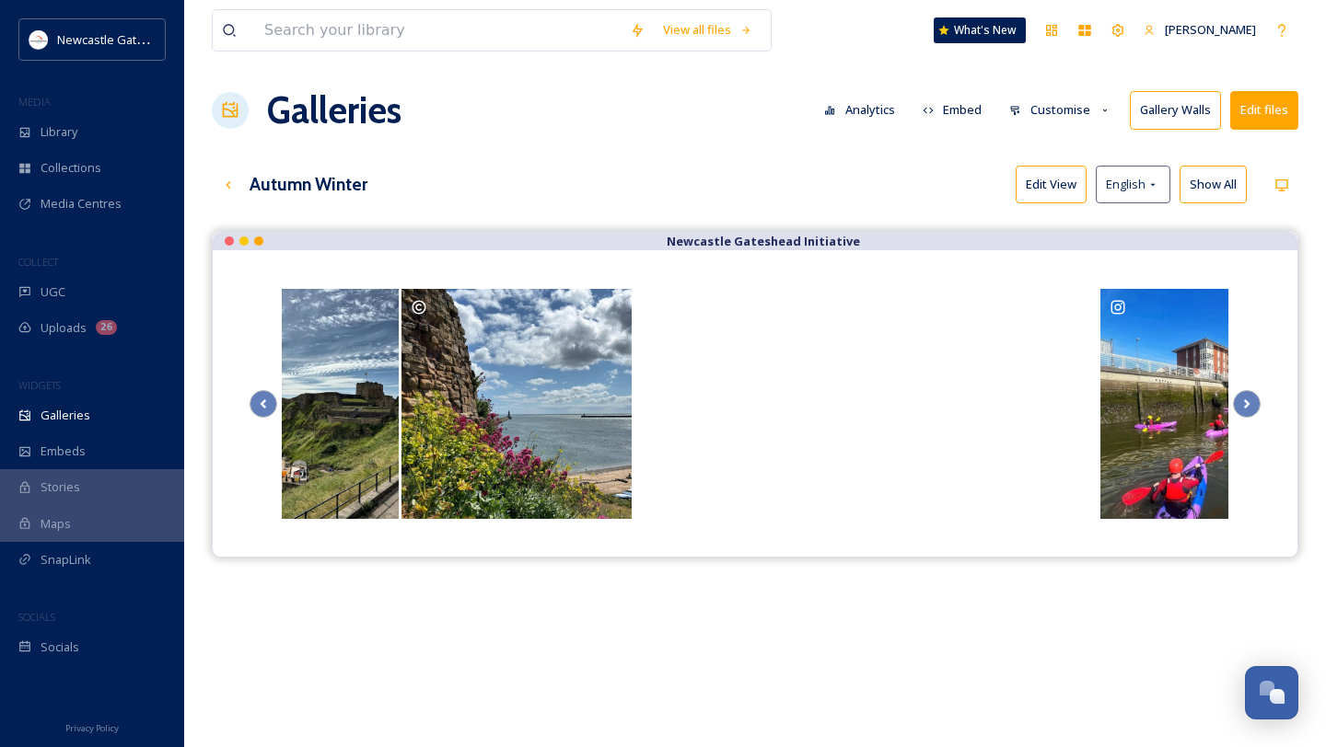
click at [929, 71] on div "View all files What's New [PERSON_NAME] Galleries Analytics Embed Customise Gal…" at bounding box center [754, 500] width 1141 height 1012
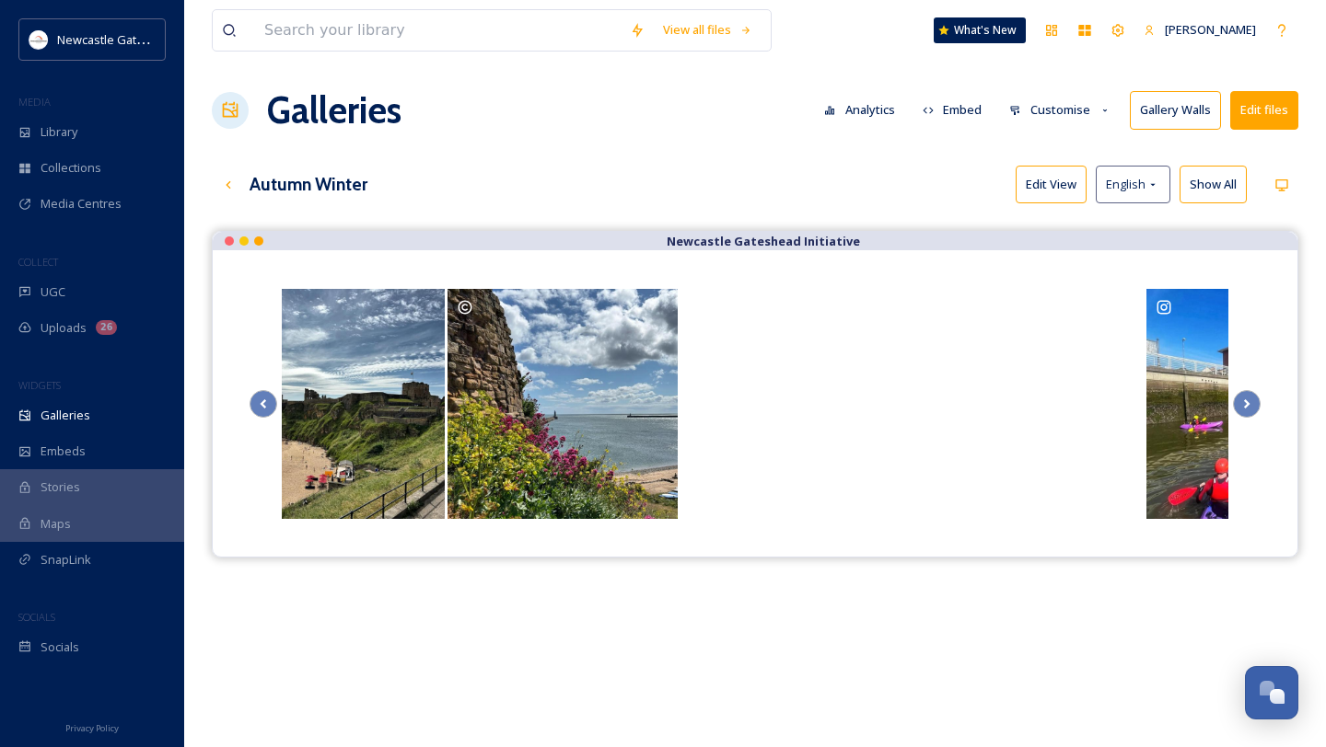
click at [966, 112] on button "Customise" at bounding box center [1060, 110] width 121 height 36
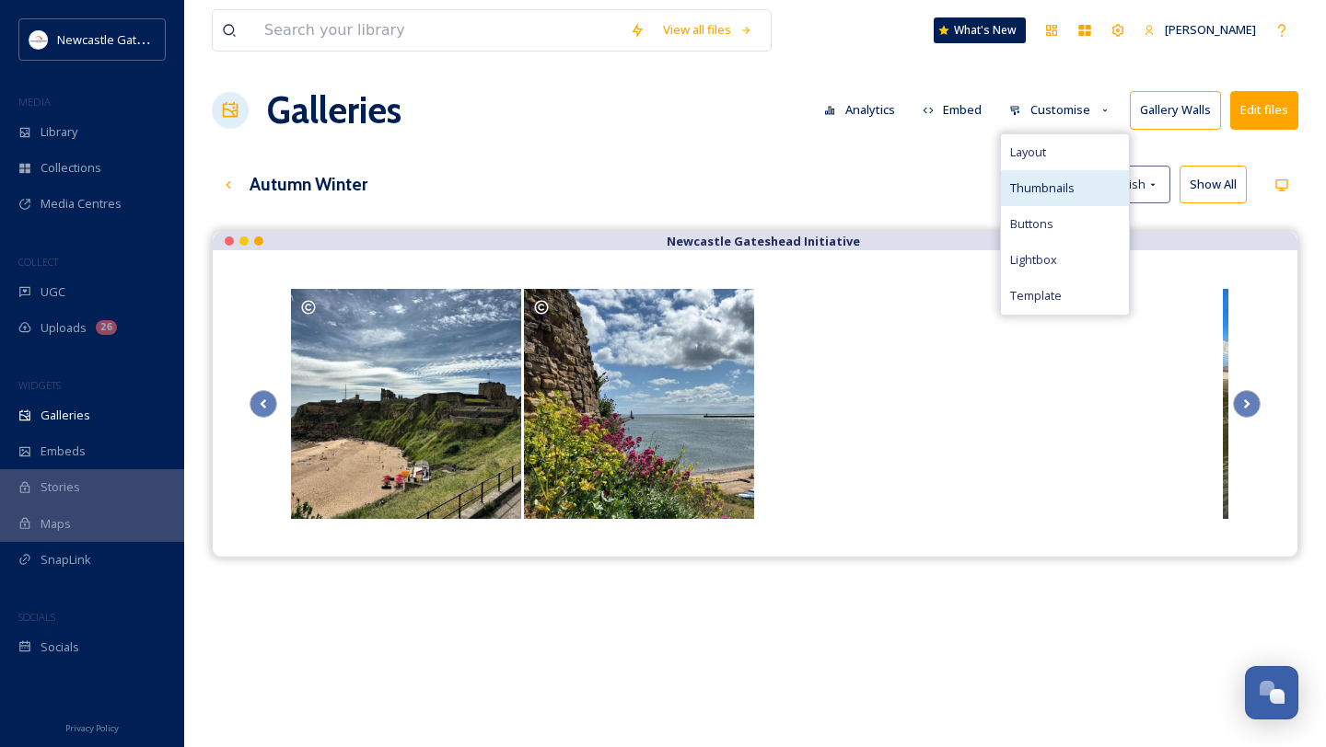
click at [966, 183] on span "Thumbnails" at bounding box center [1042, 188] width 64 height 17
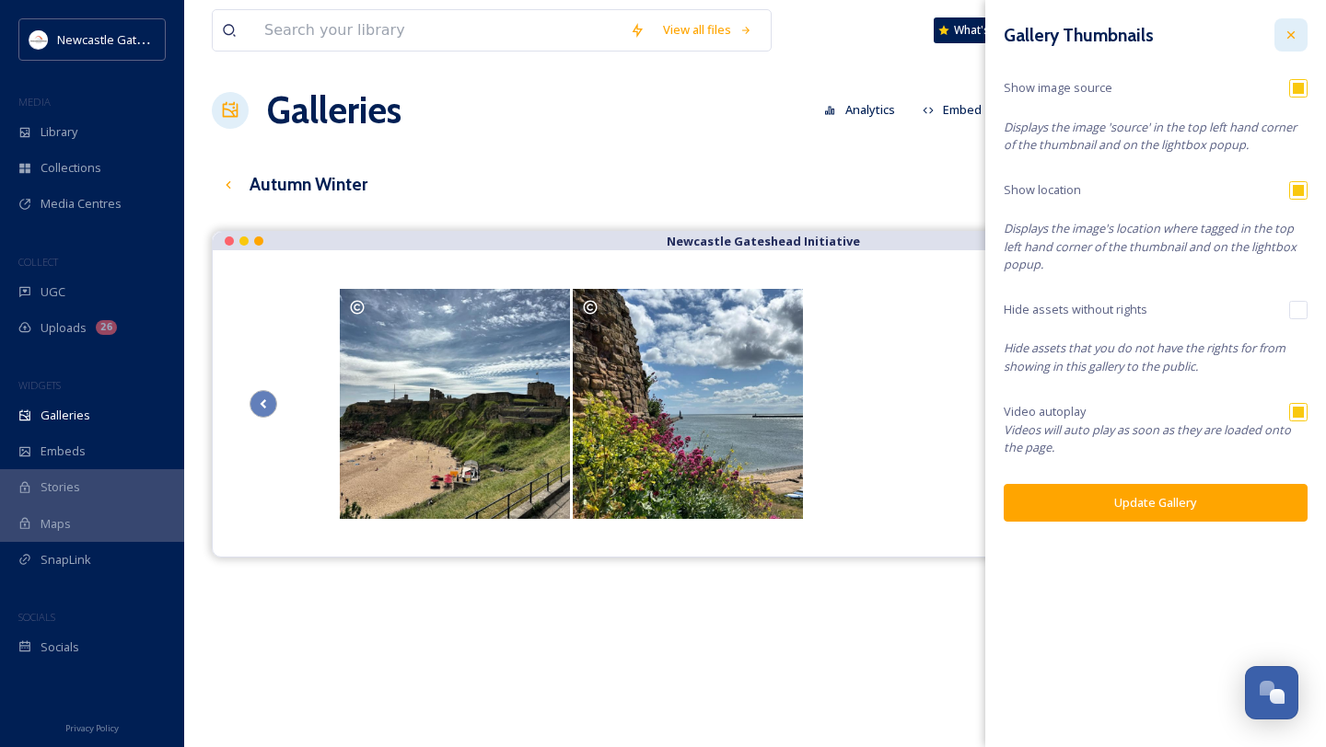
click at [966, 30] on icon at bounding box center [1290, 35] width 15 height 15
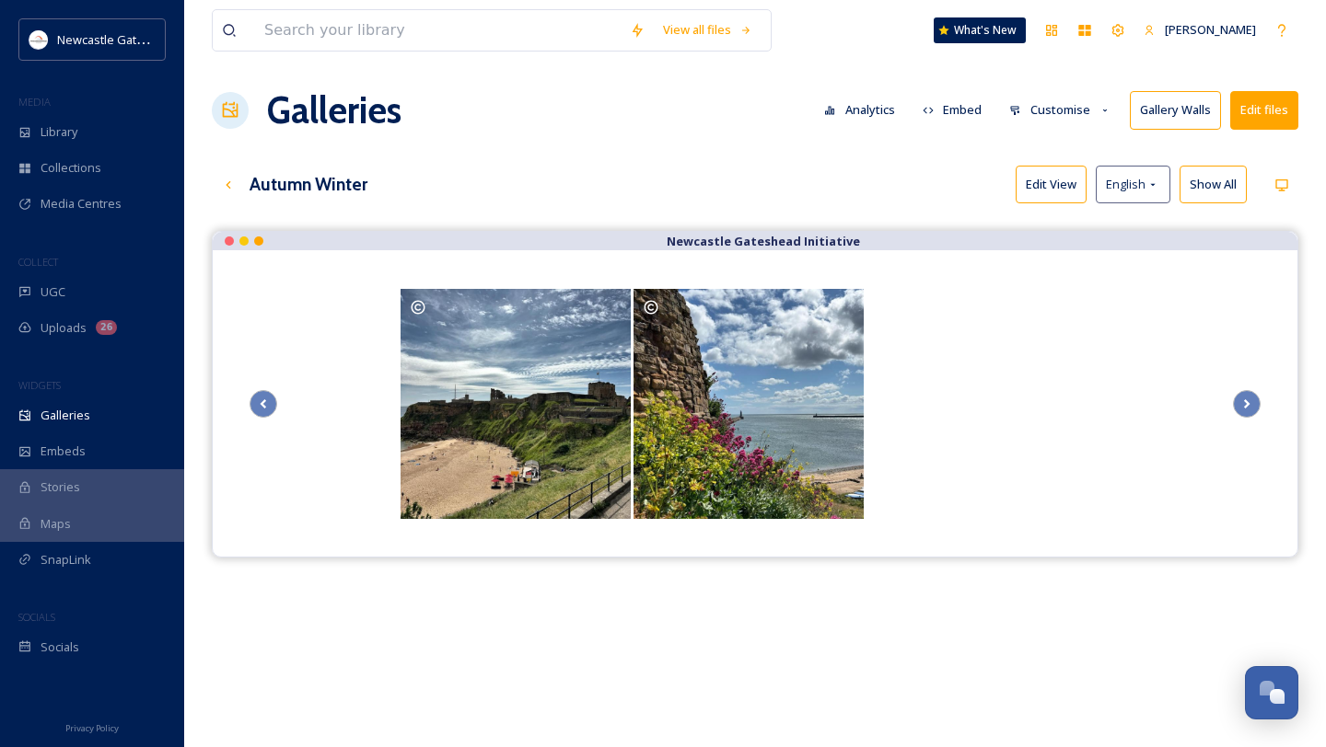
click at [958, 112] on button "Embed" at bounding box center [952, 110] width 78 height 36
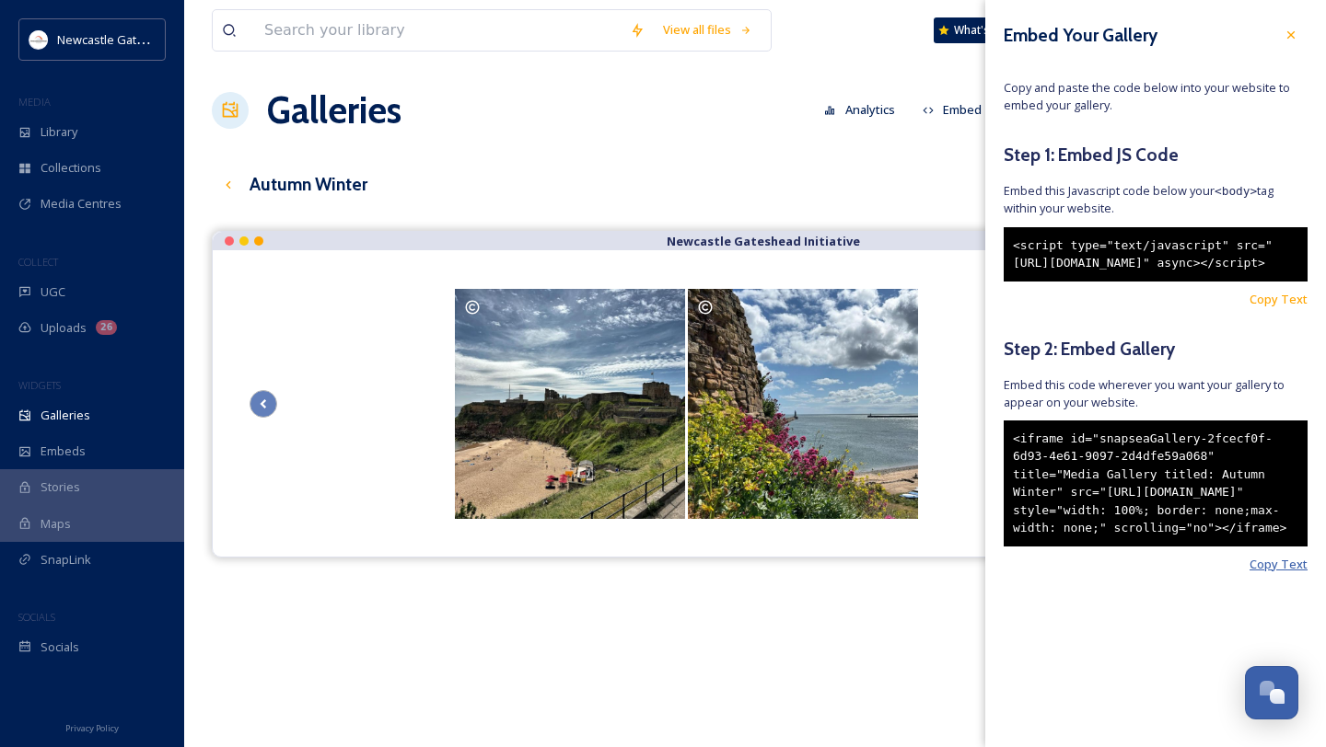
click at [966, 573] on span "Copy Text" at bounding box center [1278, 564] width 58 height 17
